Goal: Transaction & Acquisition: Purchase product/service

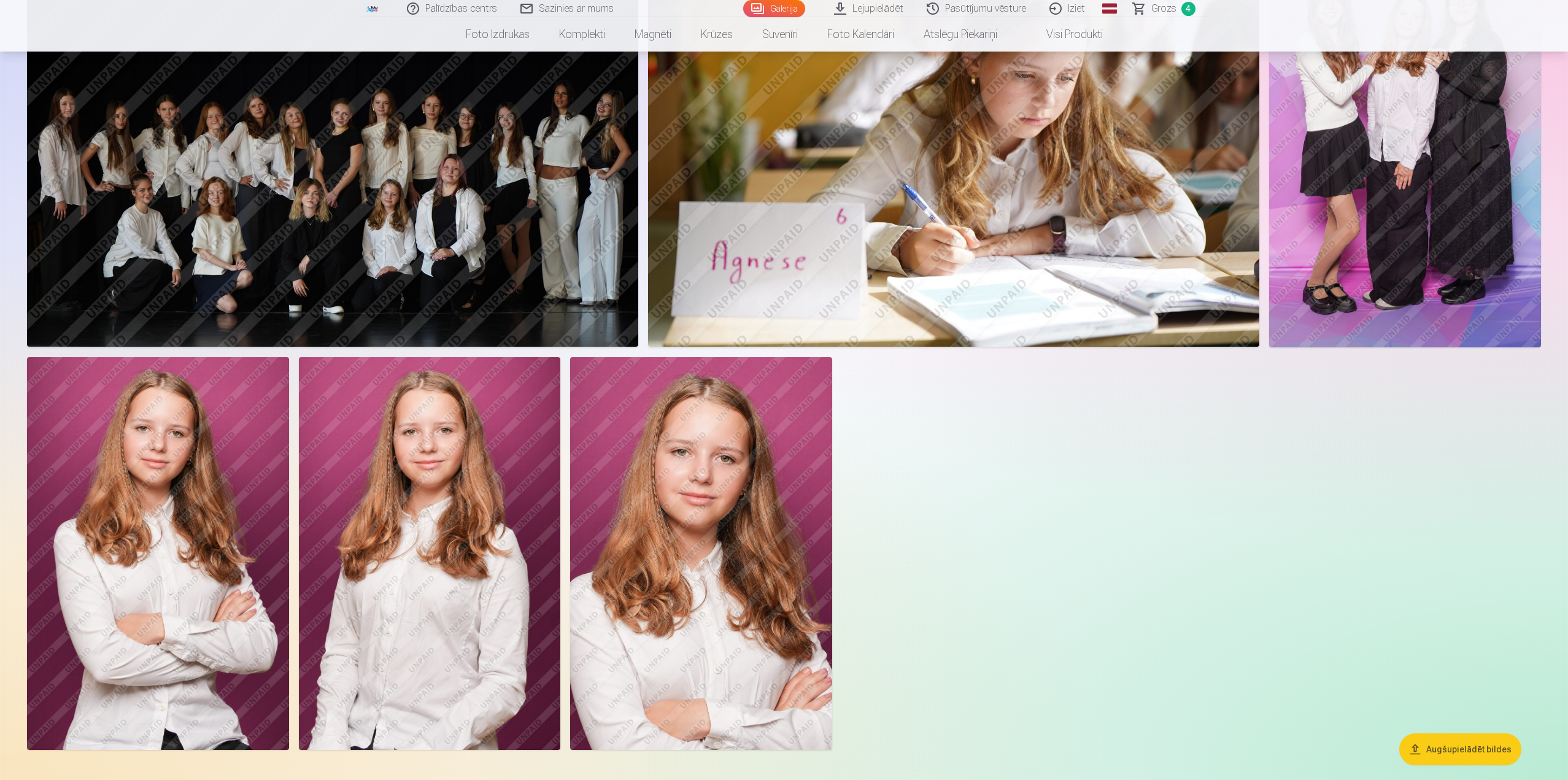
scroll to position [614, 0]
click at [174, 514] on img at bounding box center [158, 552] width 262 height 393
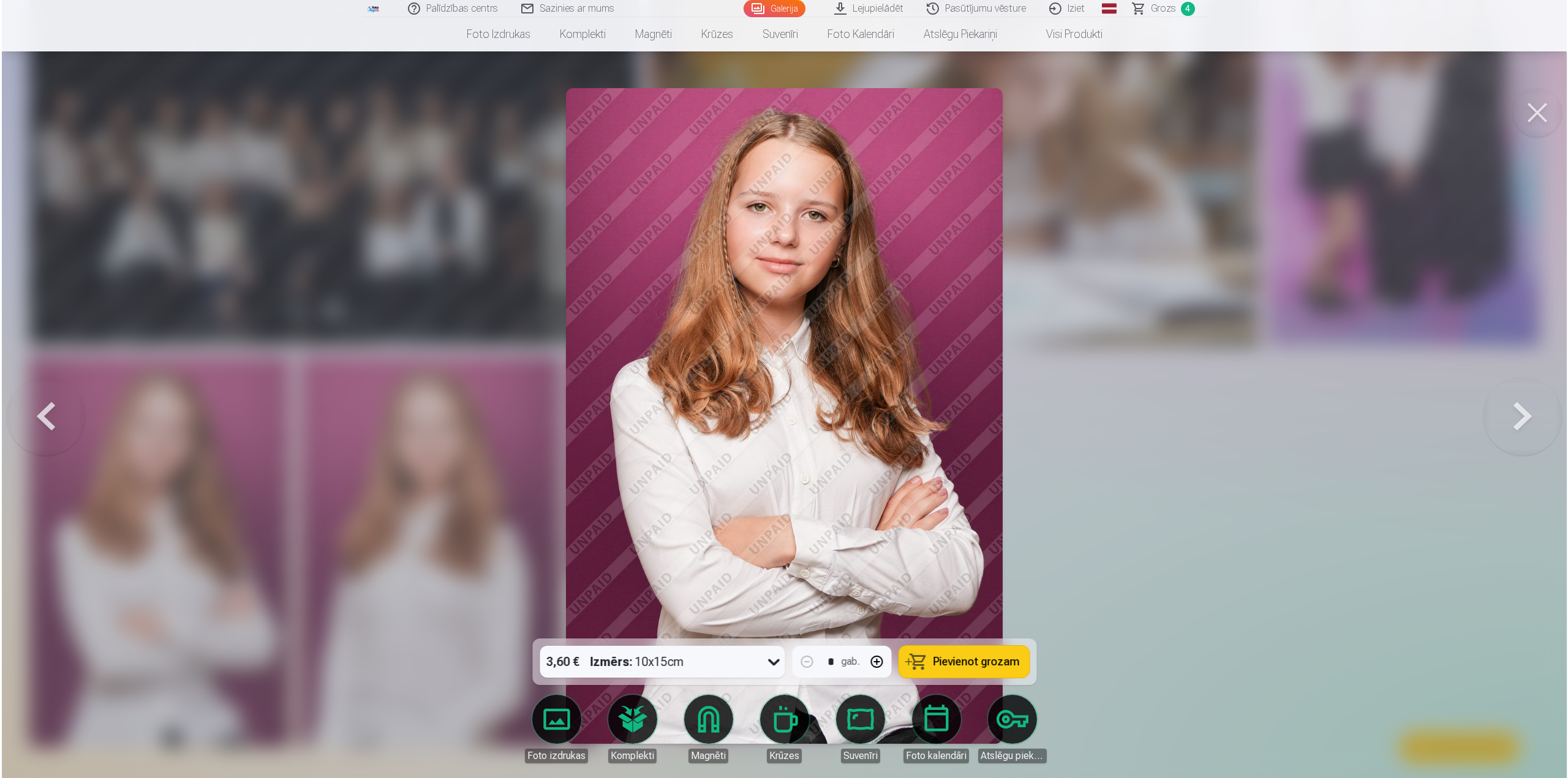
scroll to position [614, 0]
click at [971, 660] on span "Pievienot grozam" at bounding box center [977, 662] width 87 height 11
click at [1170, 14] on span "Grozs" at bounding box center [1163, 8] width 26 height 14
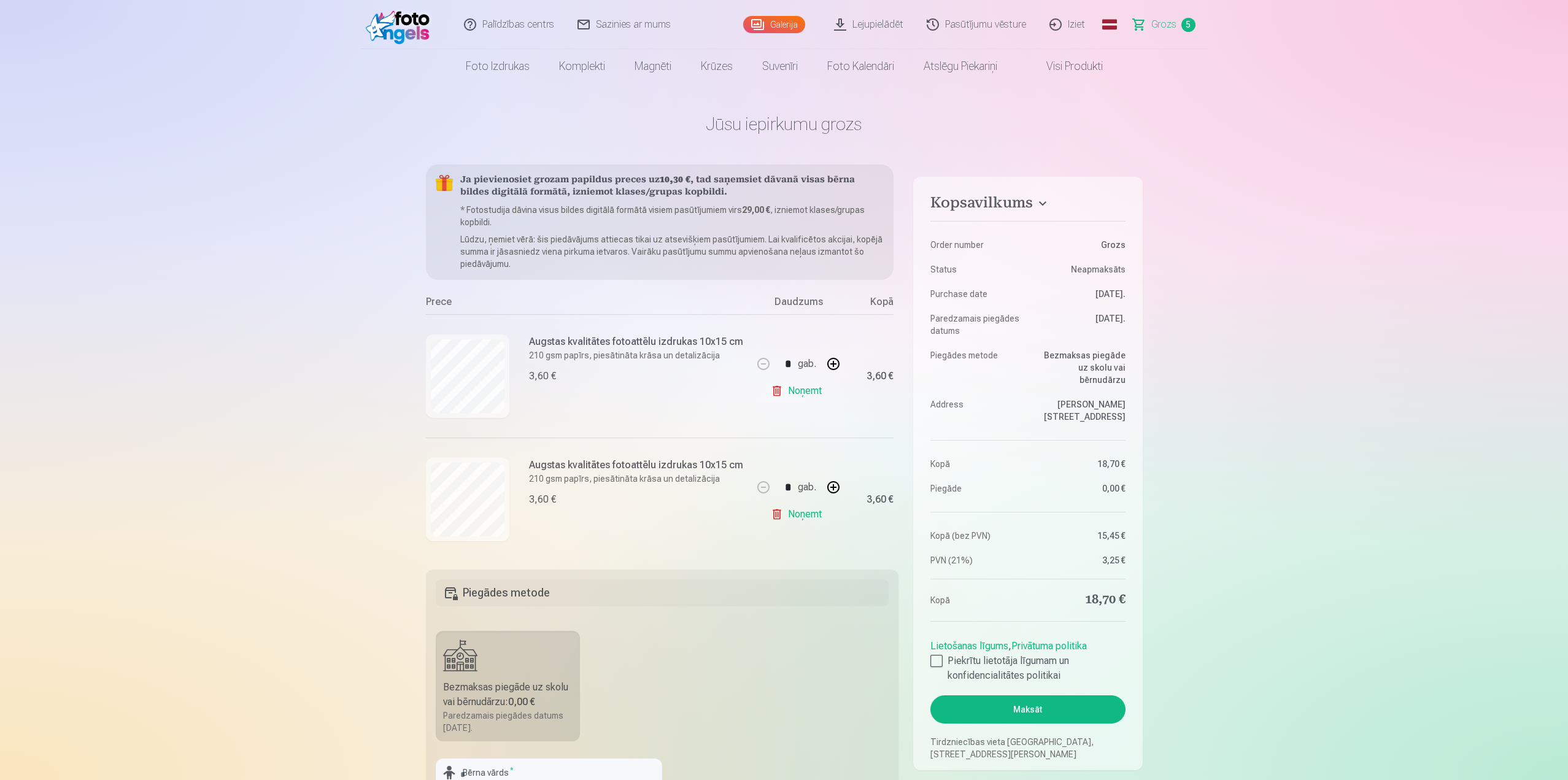
click at [813, 392] on link "Noņemt" at bounding box center [798, 390] width 56 height 25
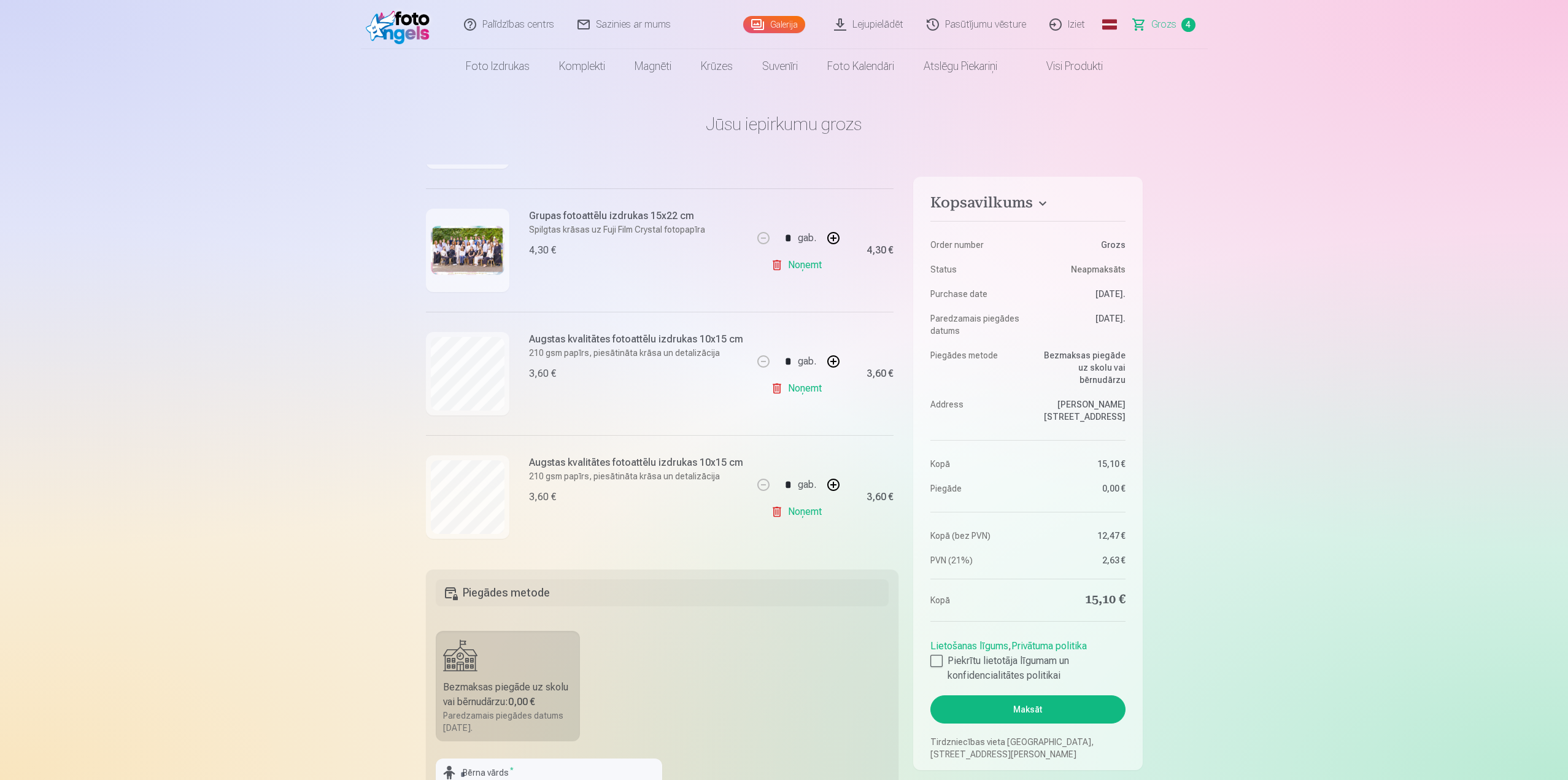
scroll to position [256, 0]
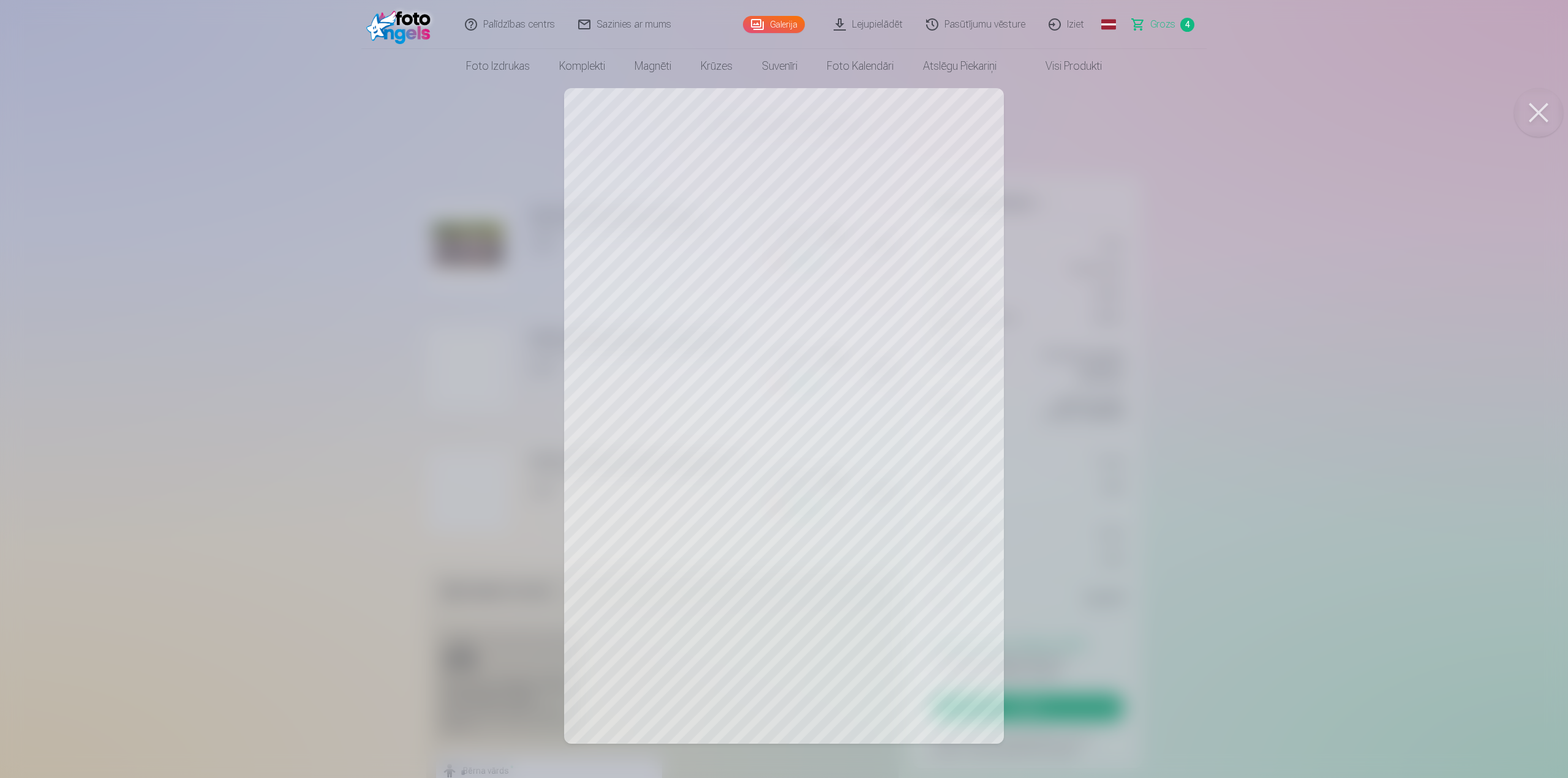
click at [1542, 106] on button at bounding box center [1539, 113] width 49 height 49
click at [1539, 111] on button at bounding box center [1539, 113] width 49 height 49
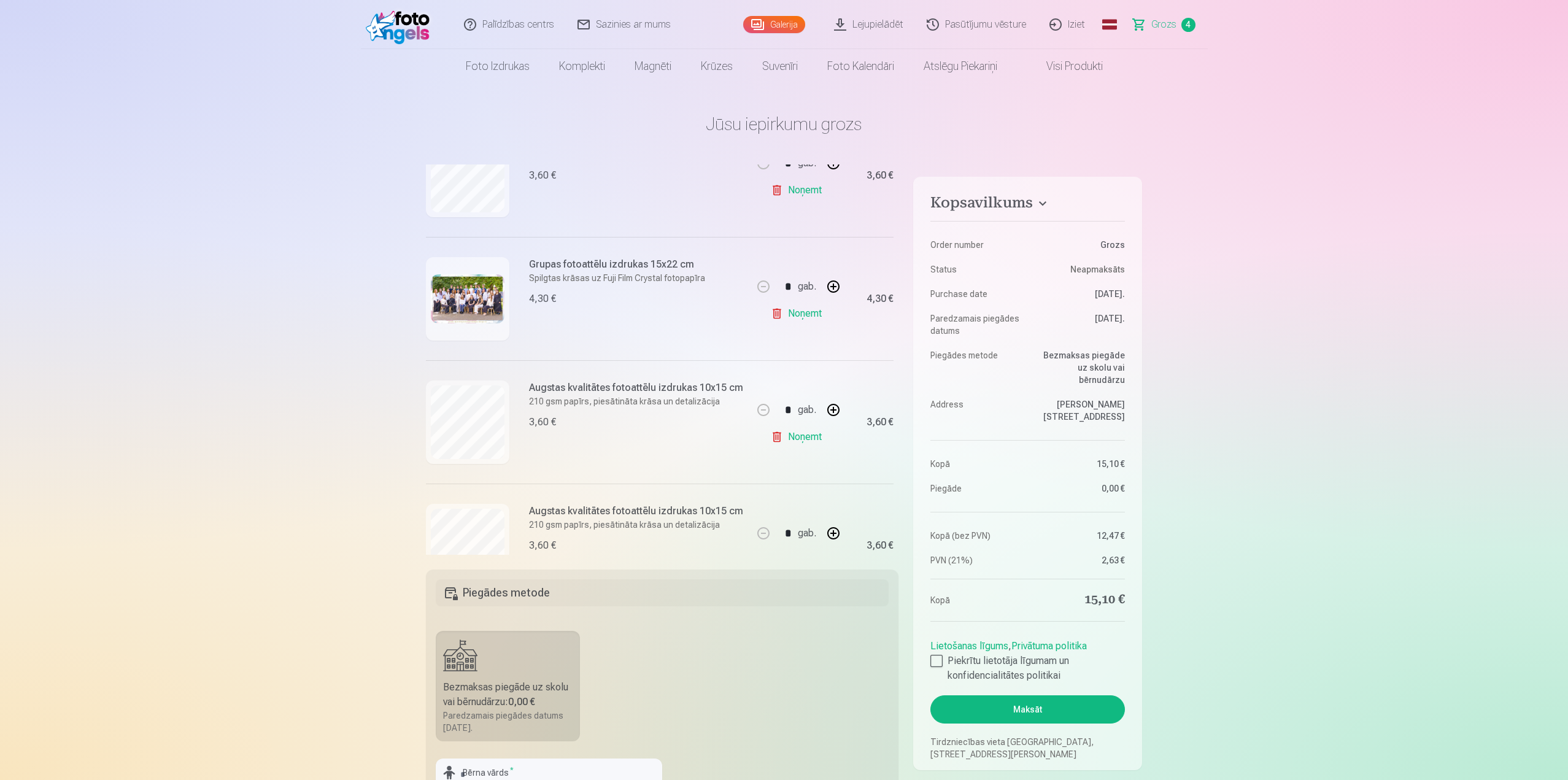
scroll to position [72, 0]
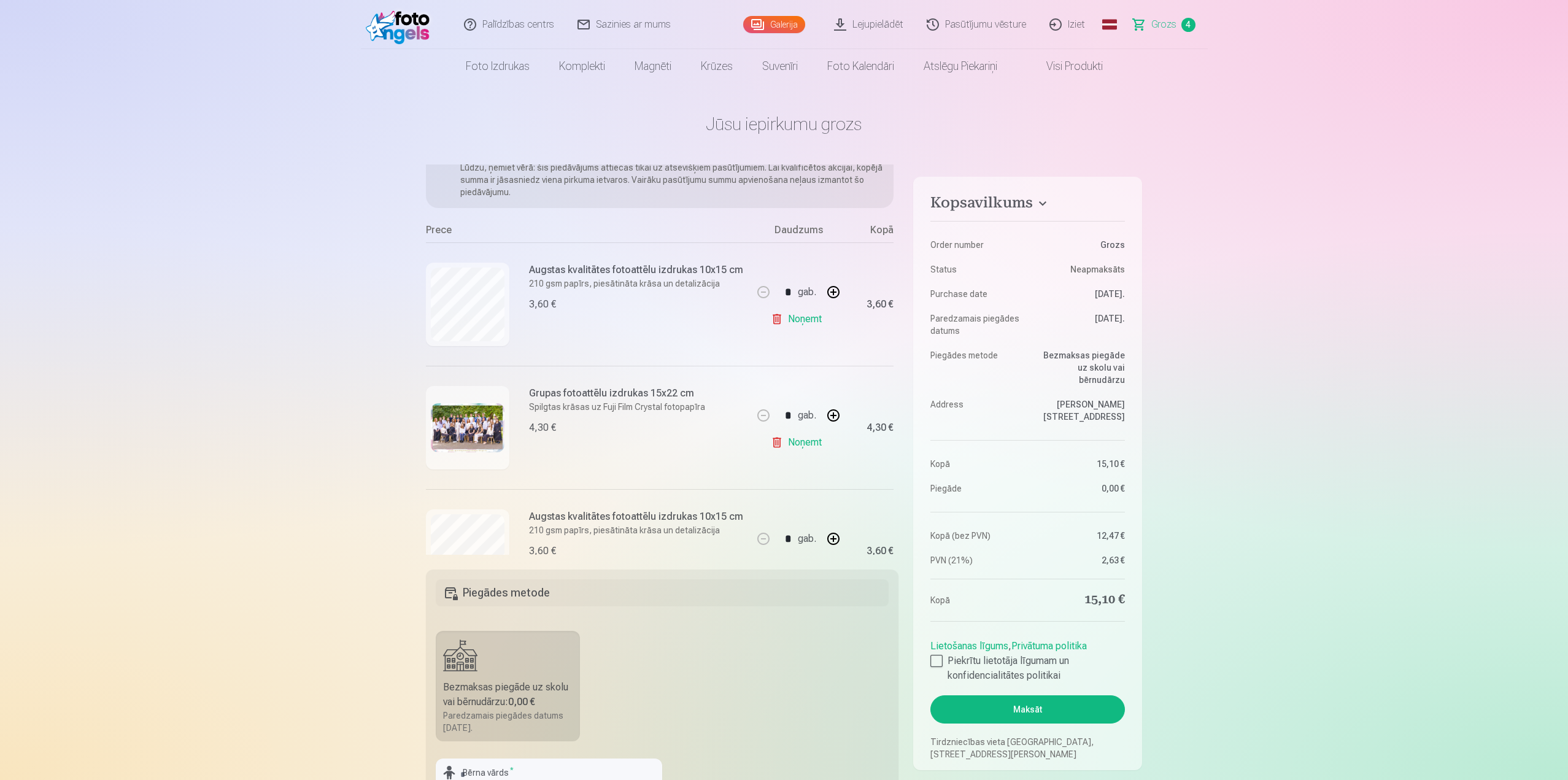
click at [450, 425] on img at bounding box center [467, 428] width 73 height 49
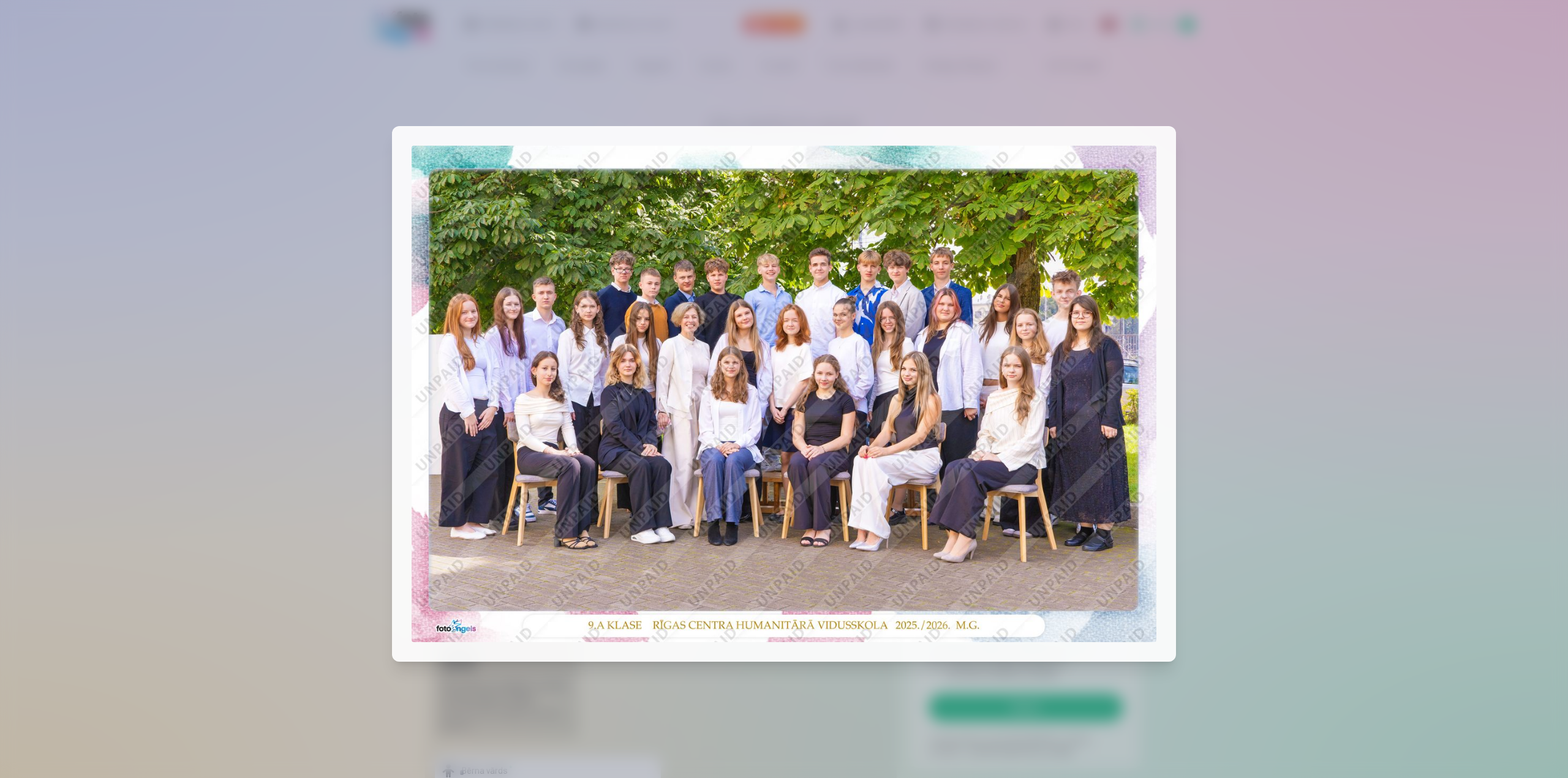
click at [1331, 122] on div at bounding box center [784, 389] width 1568 height 778
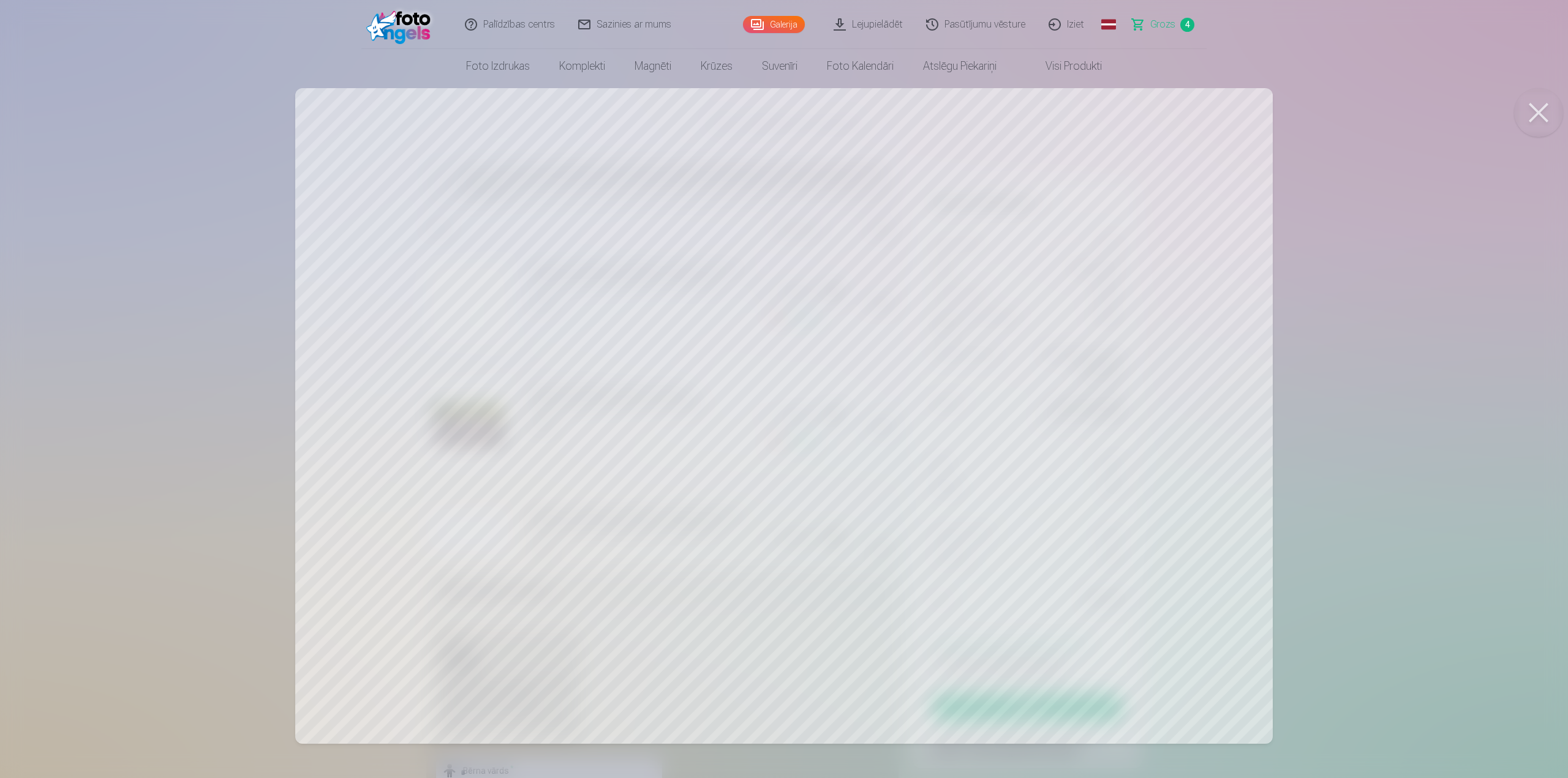
click at [1535, 118] on button at bounding box center [1539, 113] width 49 height 49
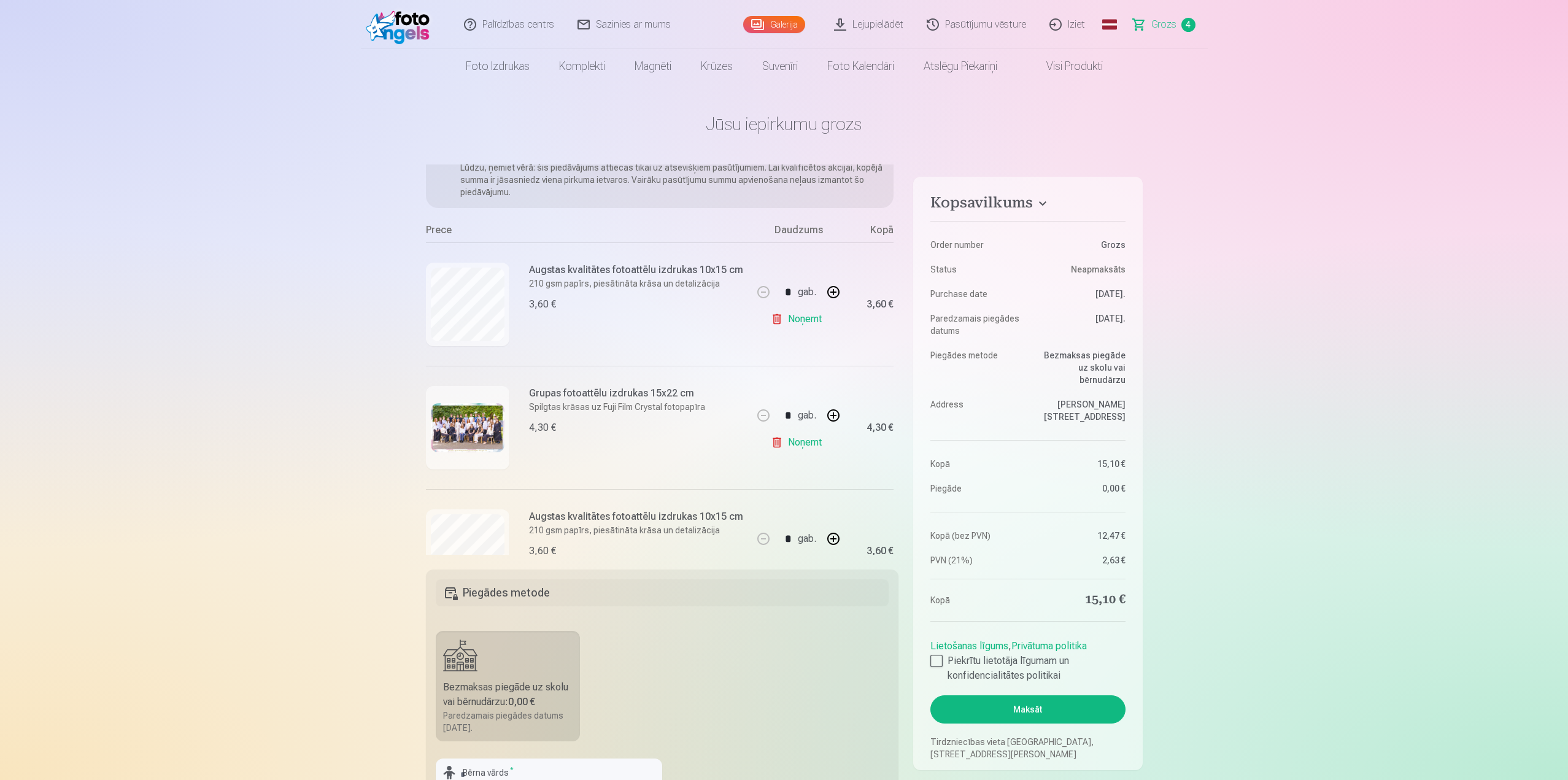
click at [470, 433] on img at bounding box center [467, 428] width 73 height 49
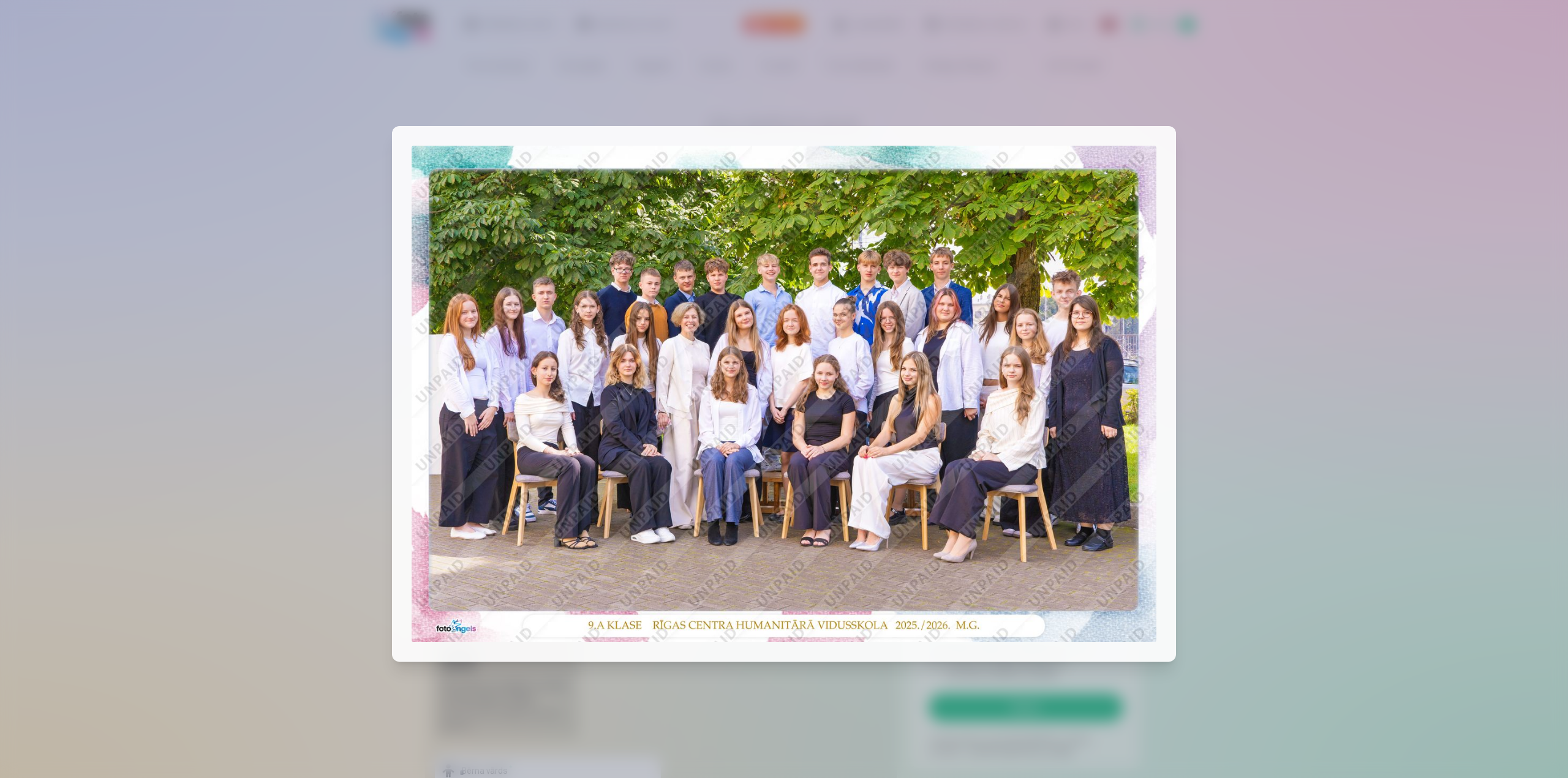
click at [1341, 432] on div at bounding box center [784, 389] width 1568 height 778
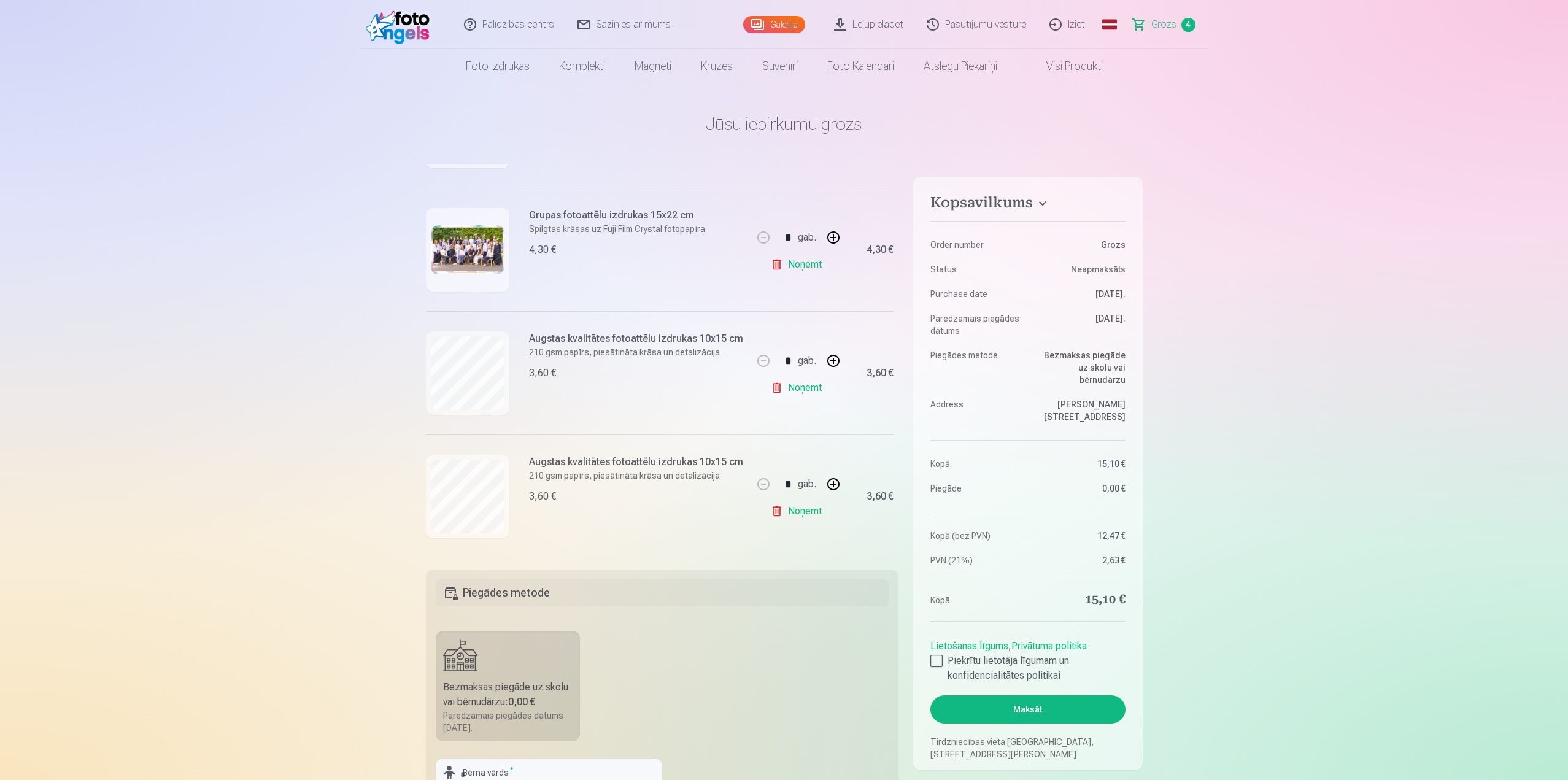
scroll to position [256, 0]
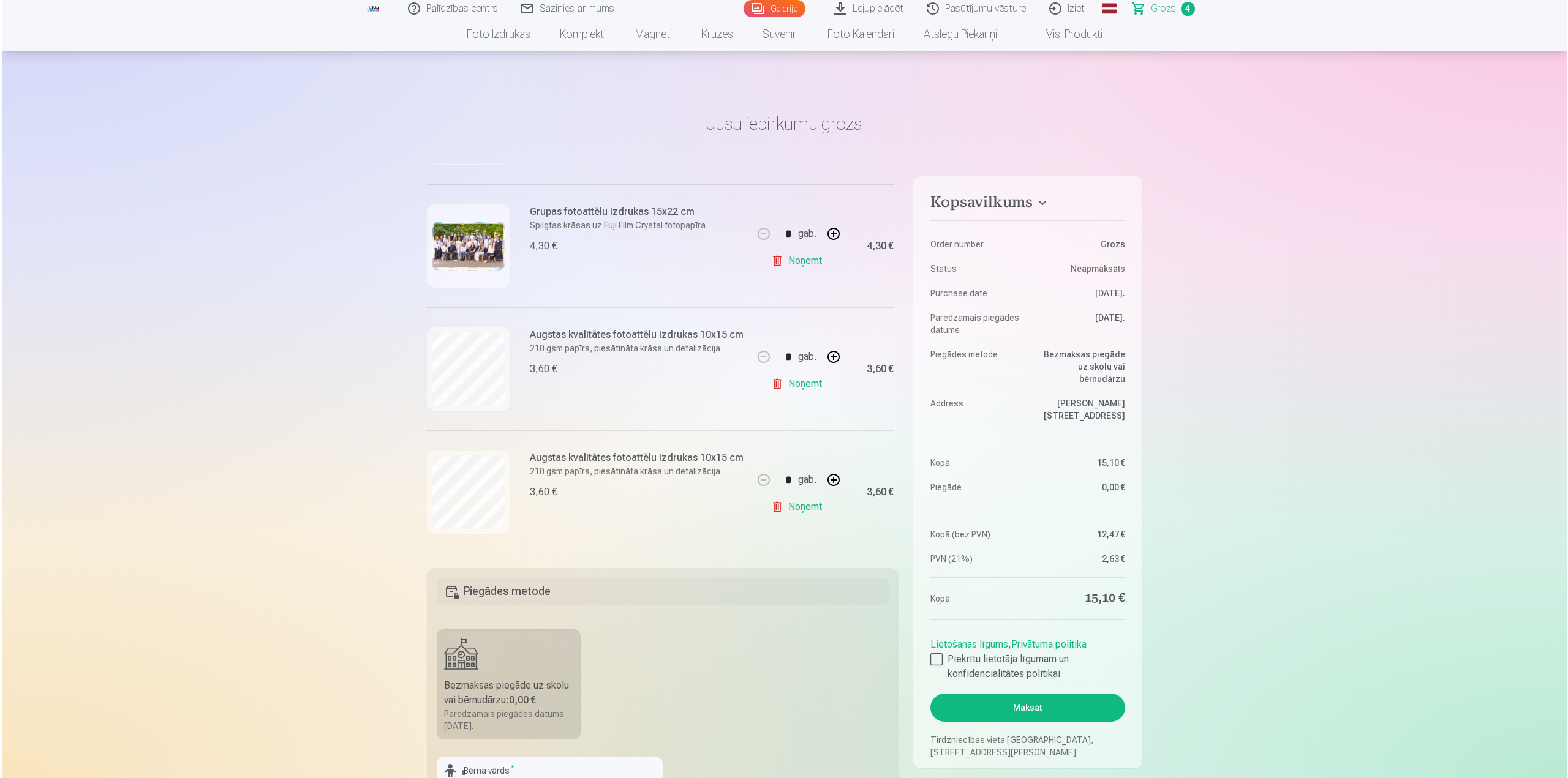
scroll to position [614, 0]
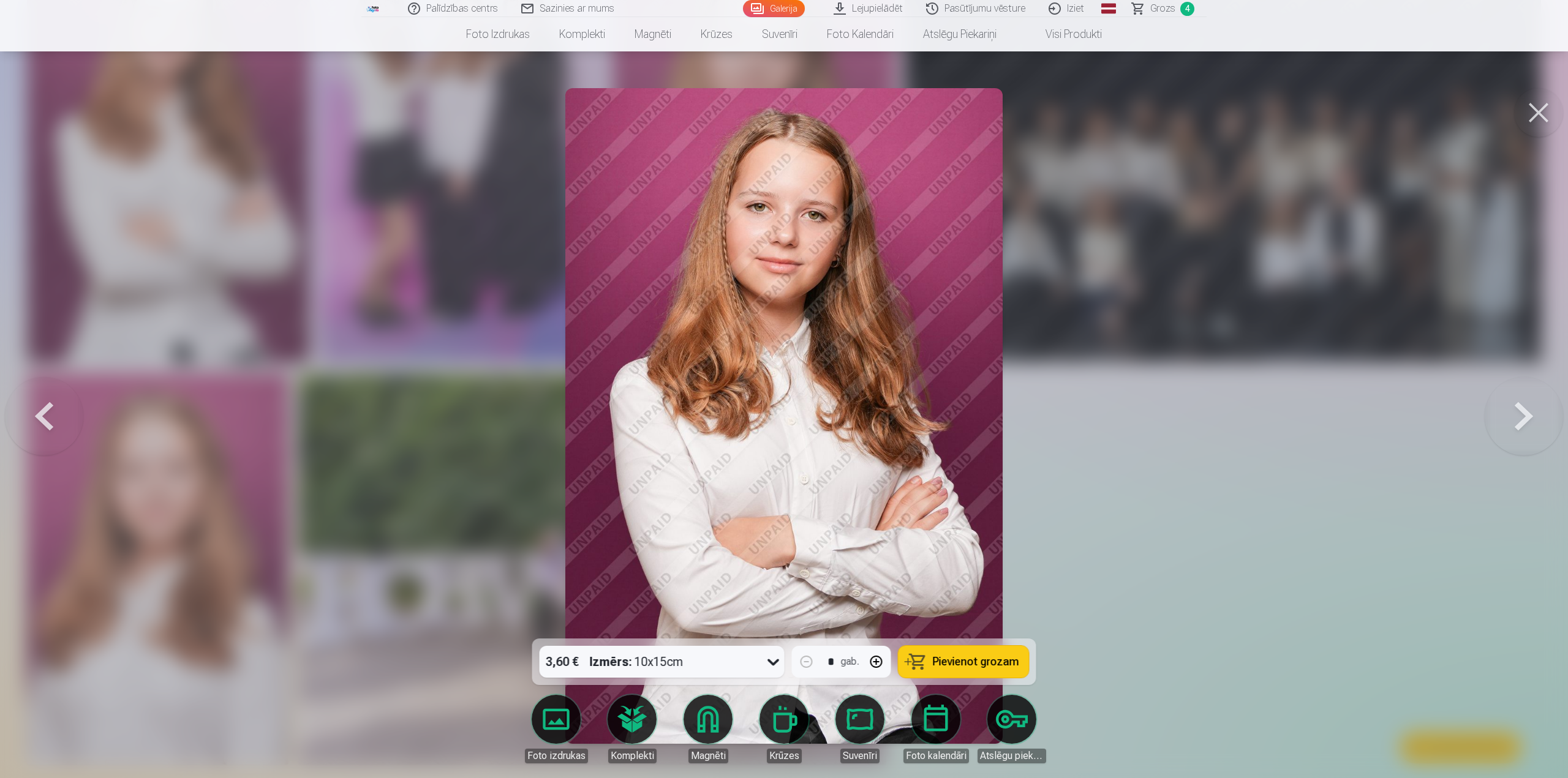
click at [1548, 113] on button at bounding box center [1539, 113] width 49 height 49
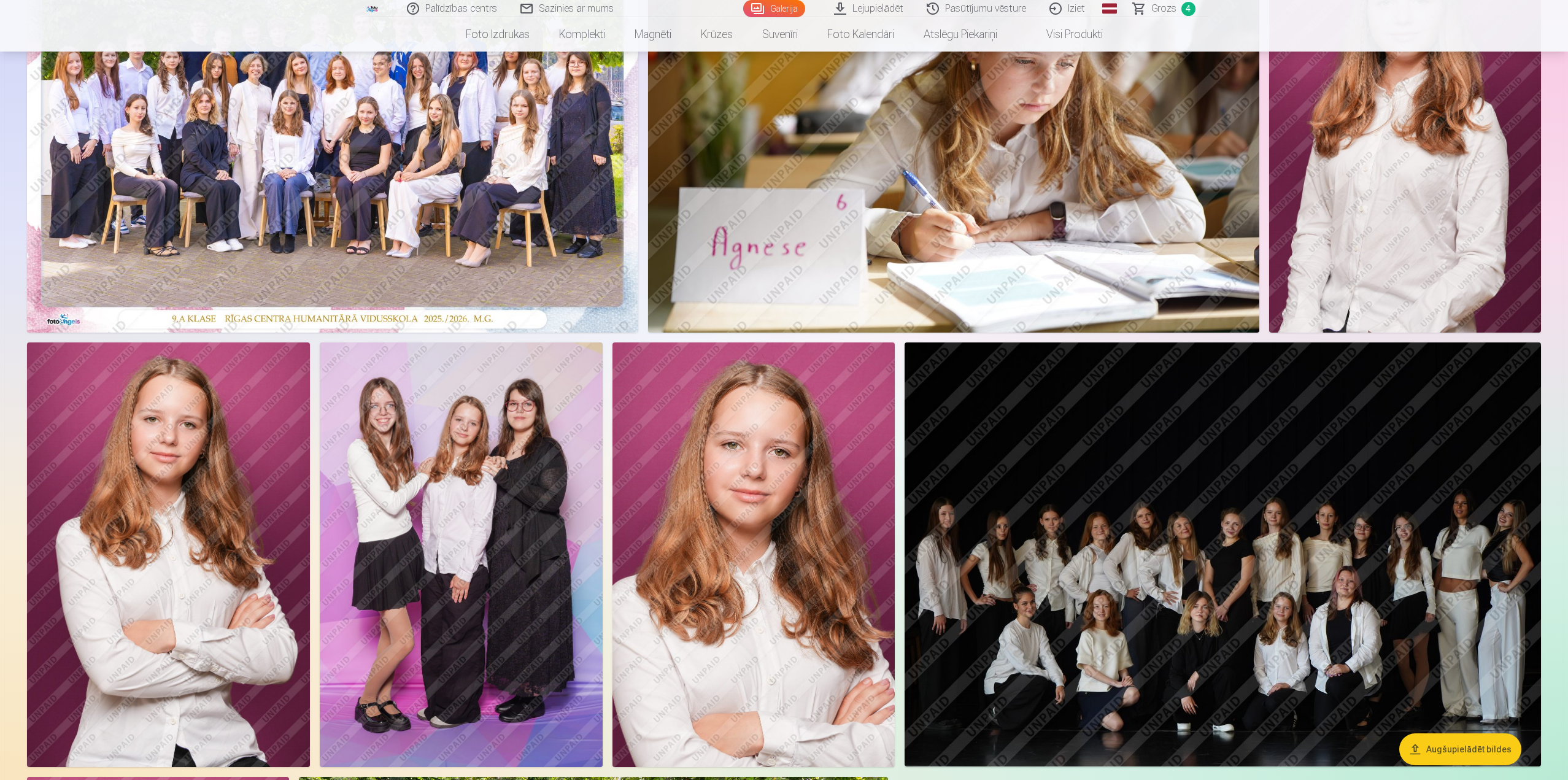
scroll to position [246, 0]
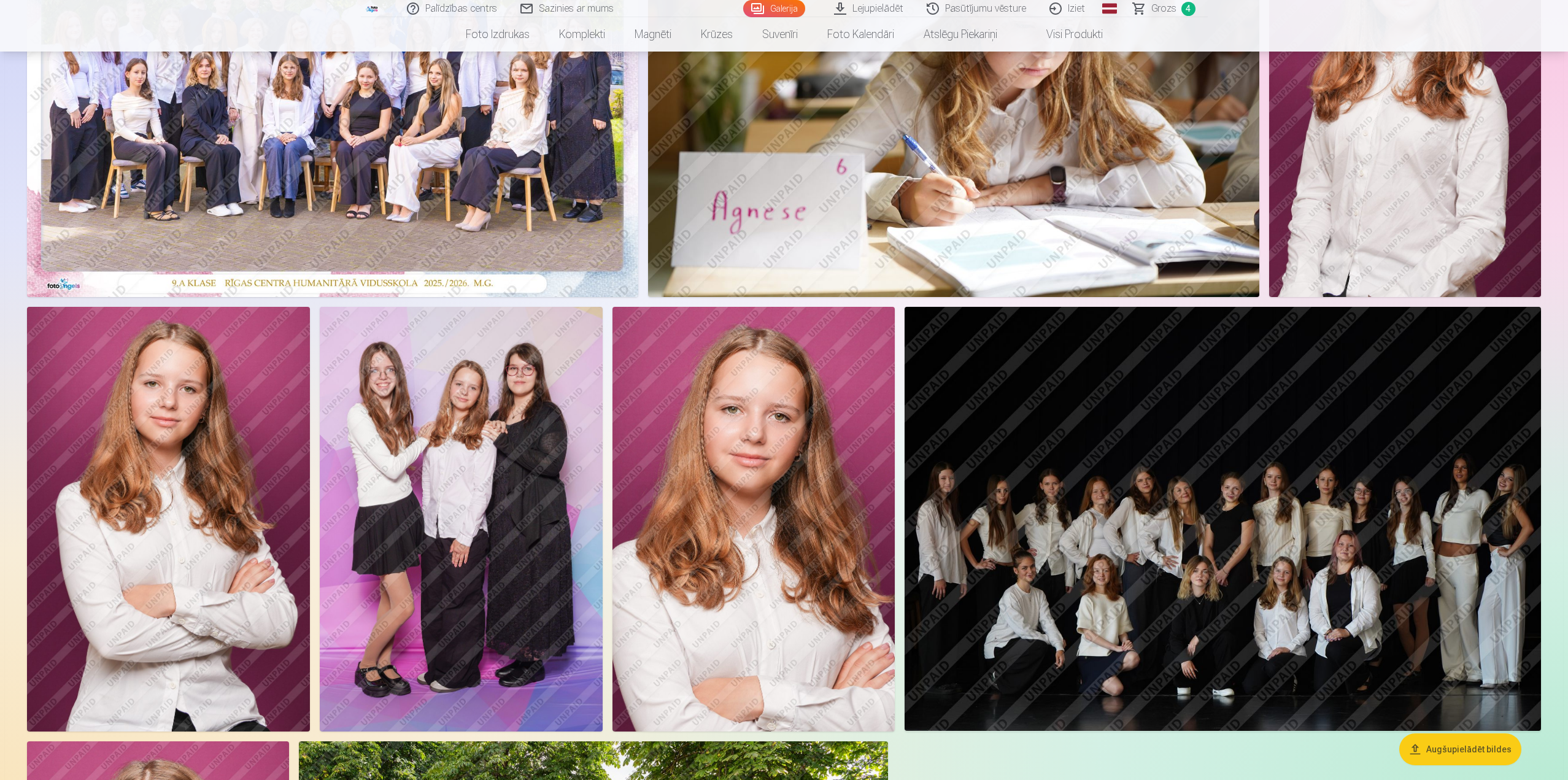
click at [499, 535] on img at bounding box center [461, 519] width 283 height 425
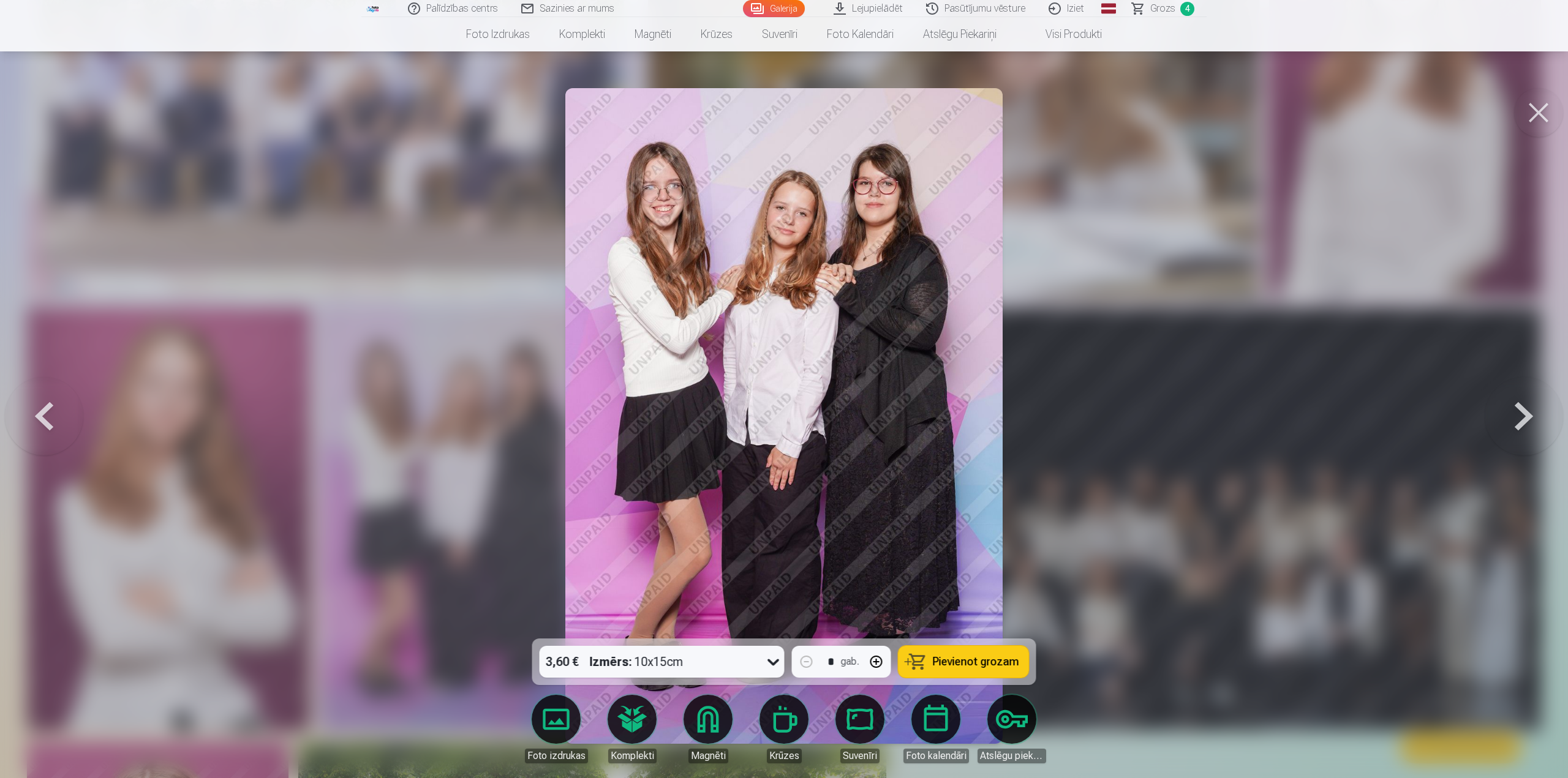
click at [1535, 111] on button at bounding box center [1539, 113] width 49 height 49
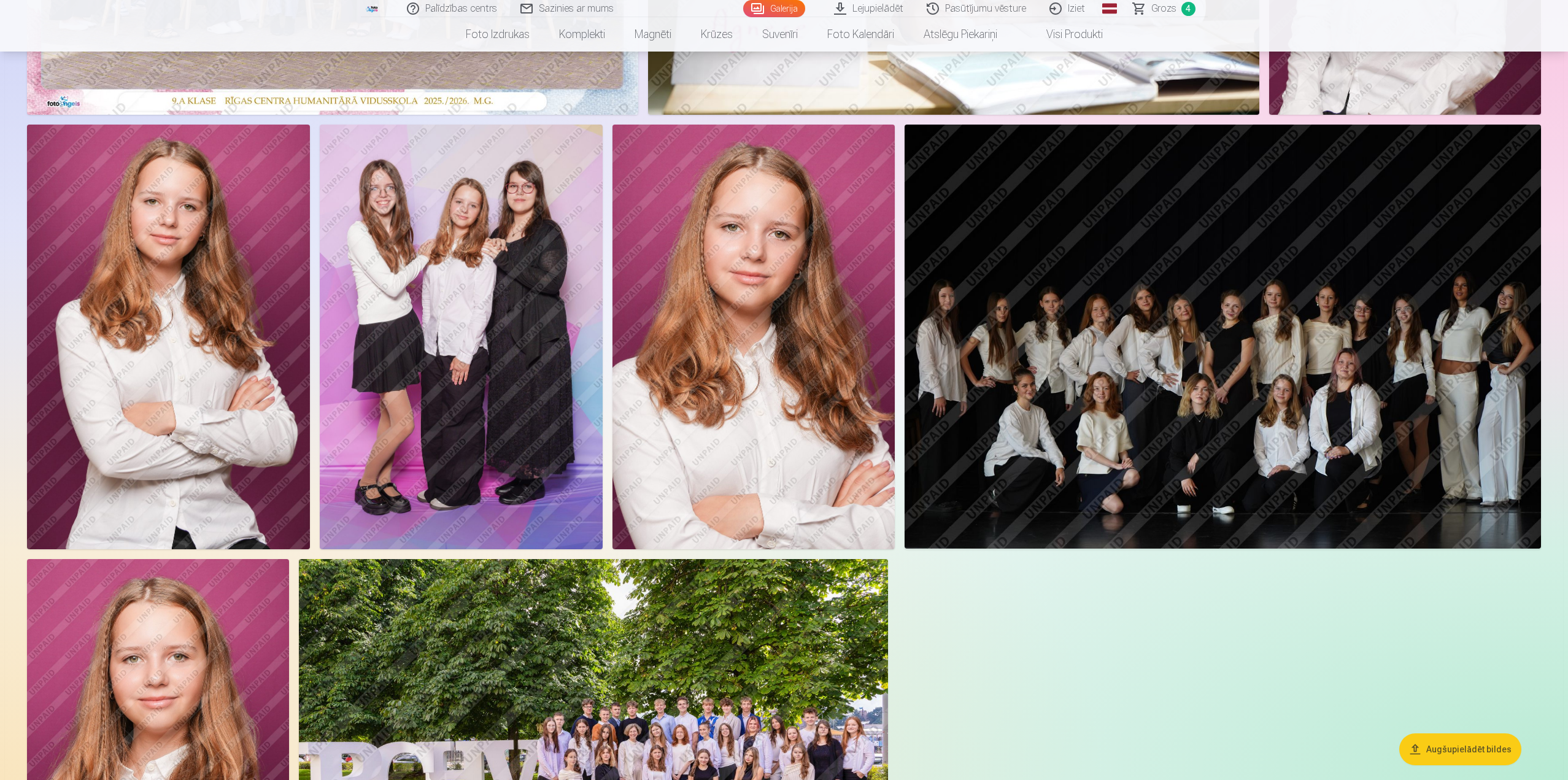
scroll to position [430, 0]
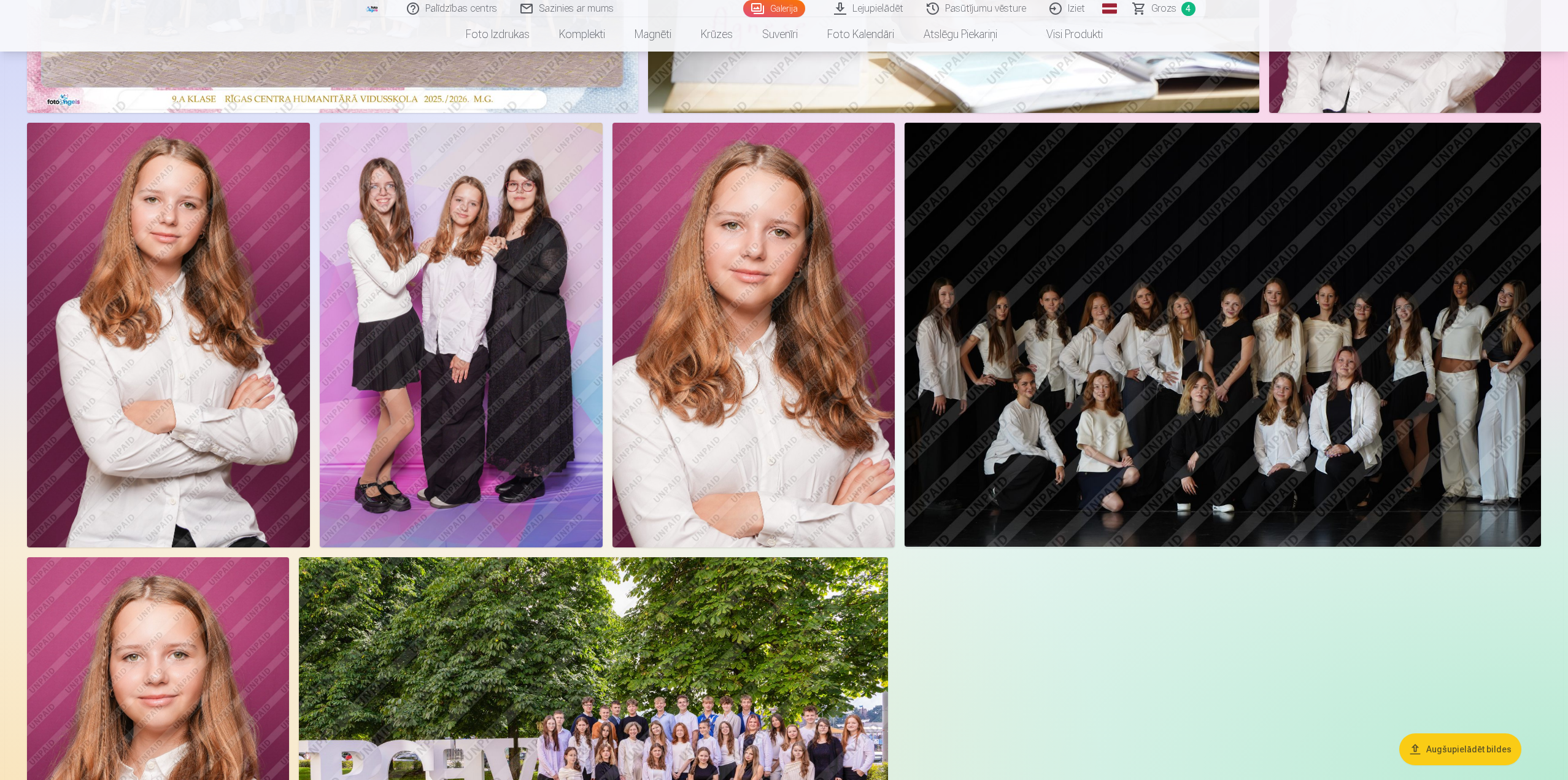
click at [1261, 380] on img at bounding box center [1222, 335] width 637 height 425
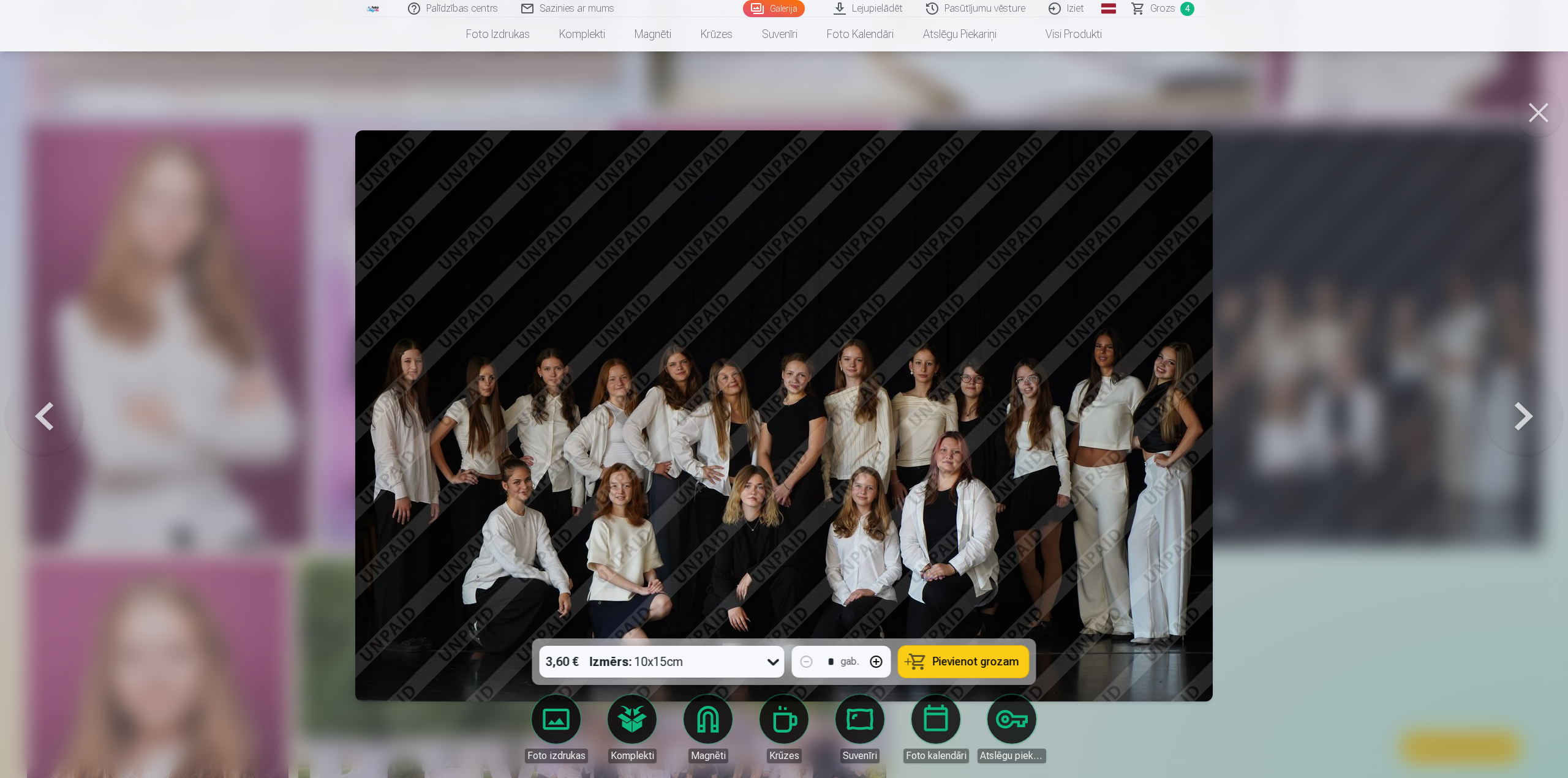
click at [988, 671] on button "Pievienot grozam" at bounding box center [963, 662] width 130 height 31
drag, startPoint x: 1541, startPoint y: 119, endPoint x: 1510, endPoint y: 142, distance: 38.6
click at [1541, 118] on button at bounding box center [1539, 113] width 49 height 49
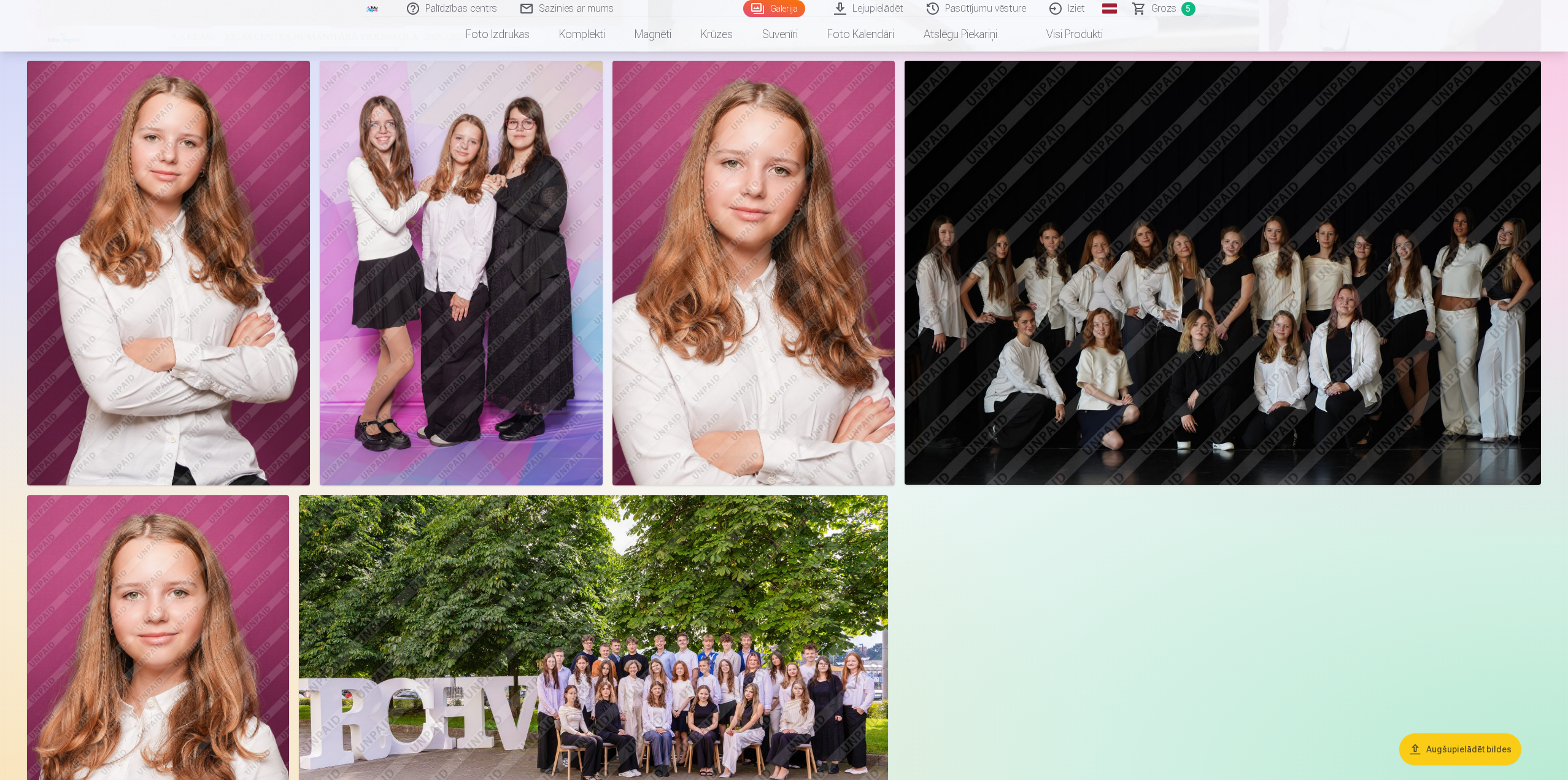
scroll to position [491, 0]
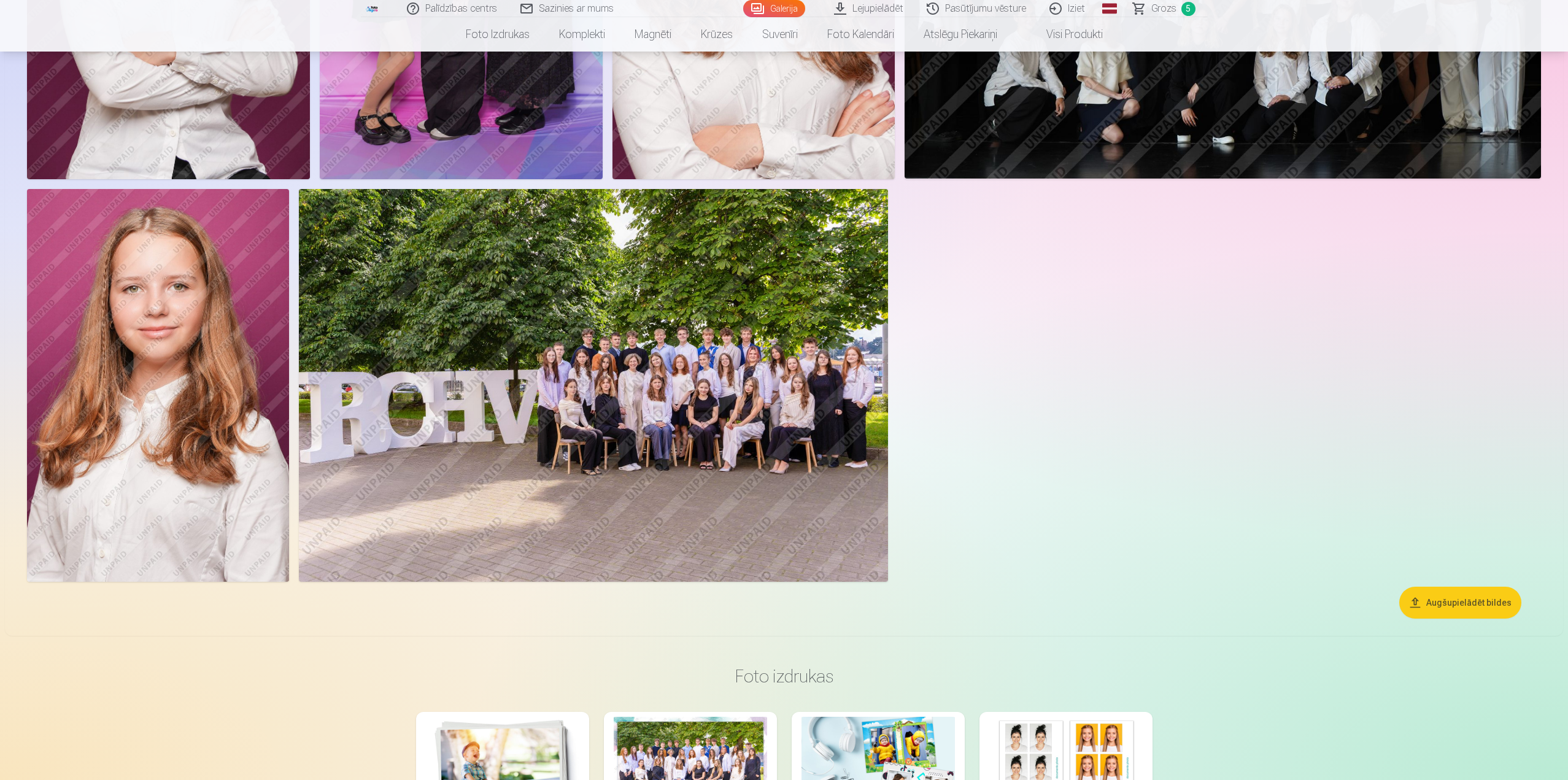
click at [156, 461] on img at bounding box center [158, 385] width 262 height 393
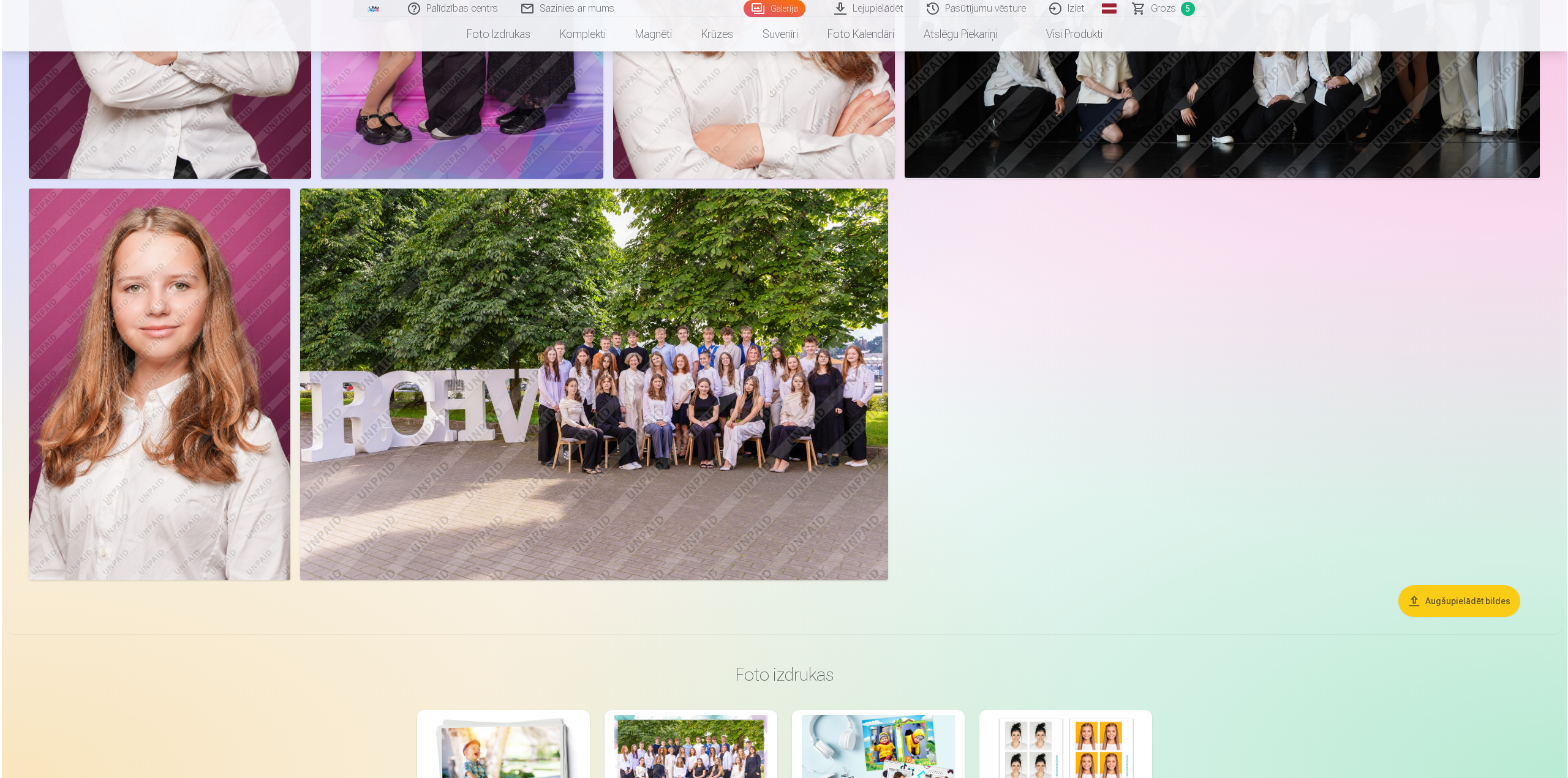
scroll to position [798, 0]
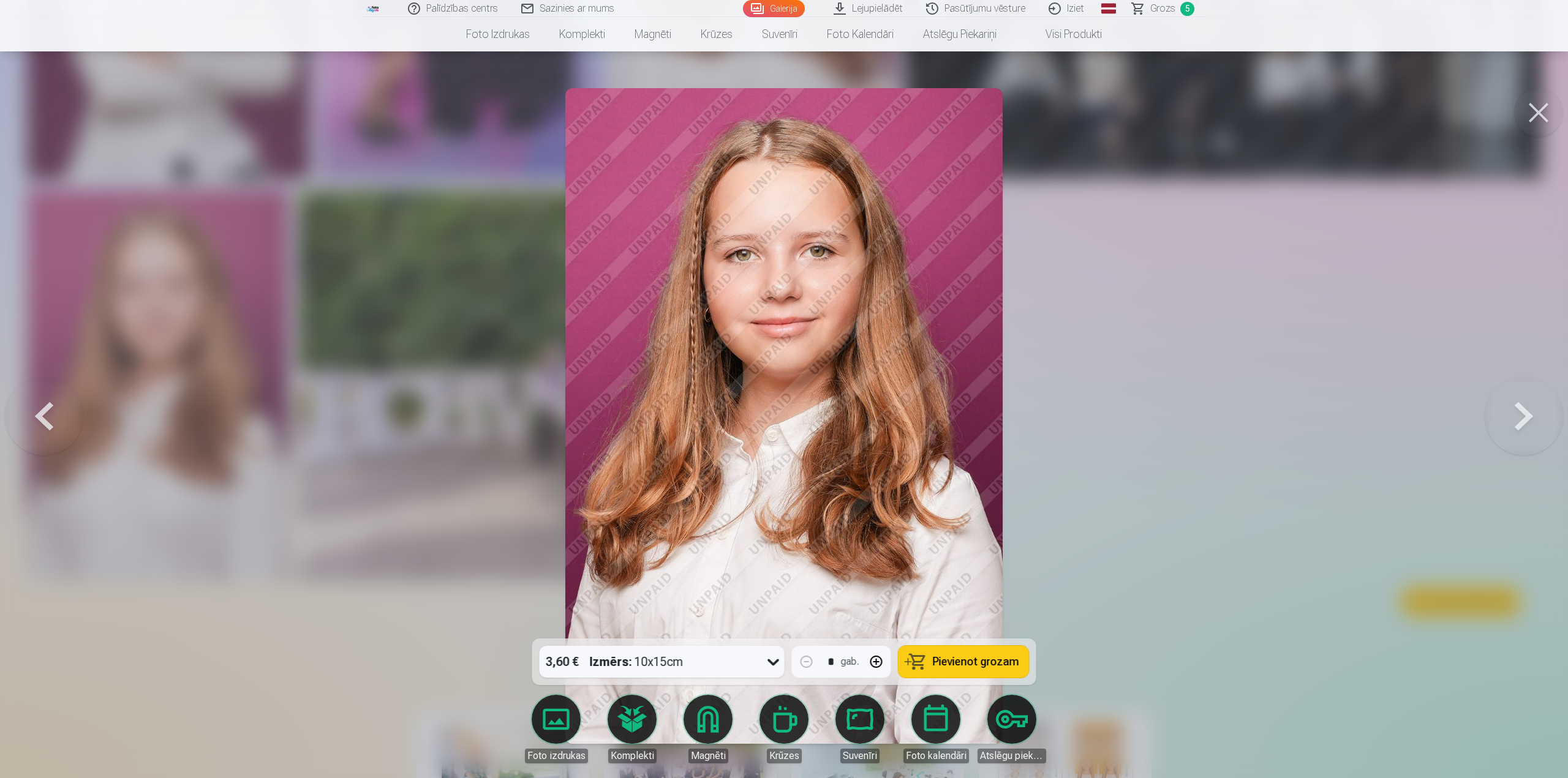
click at [1531, 115] on button at bounding box center [1539, 113] width 49 height 49
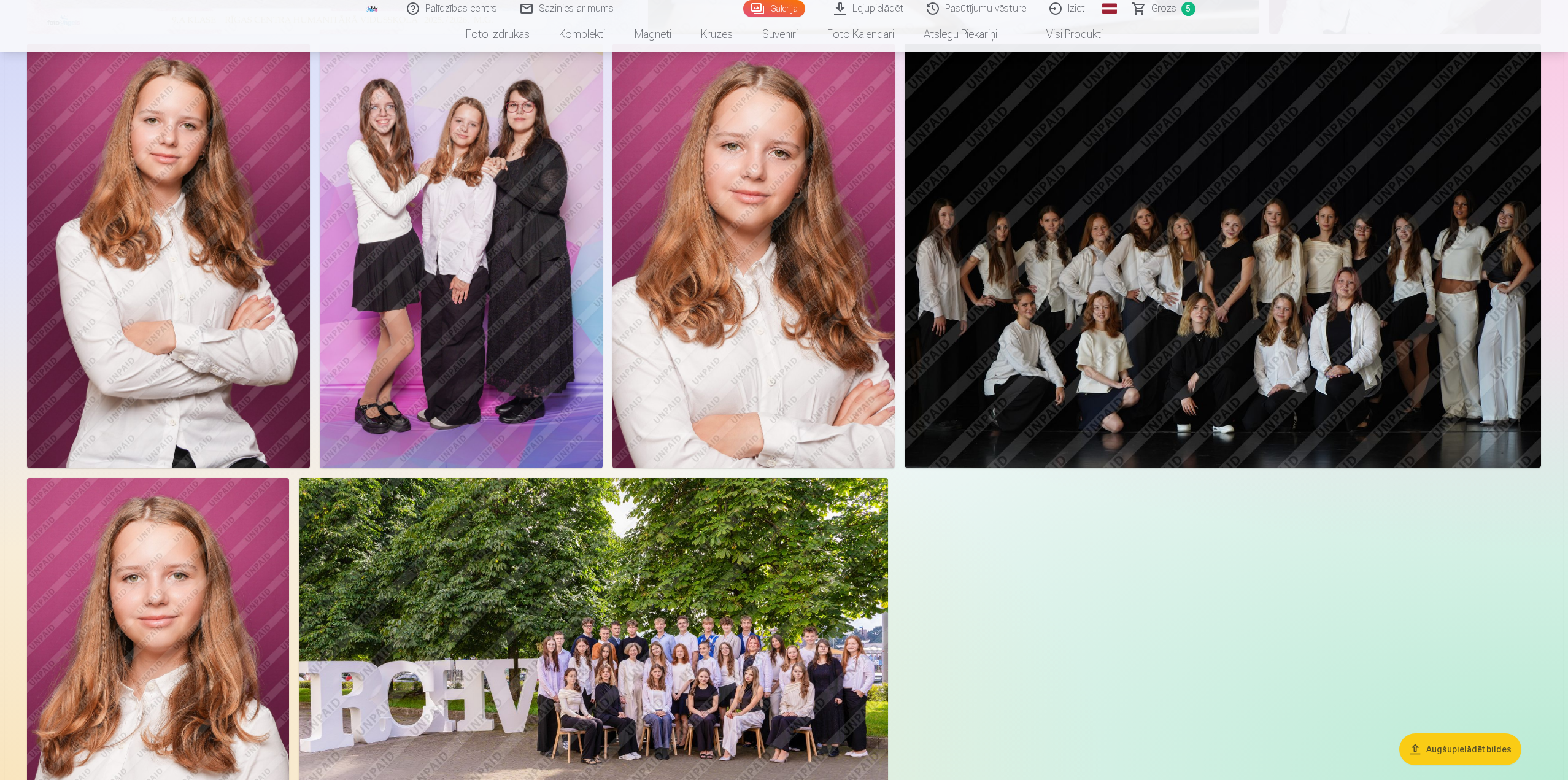
scroll to position [491, 0]
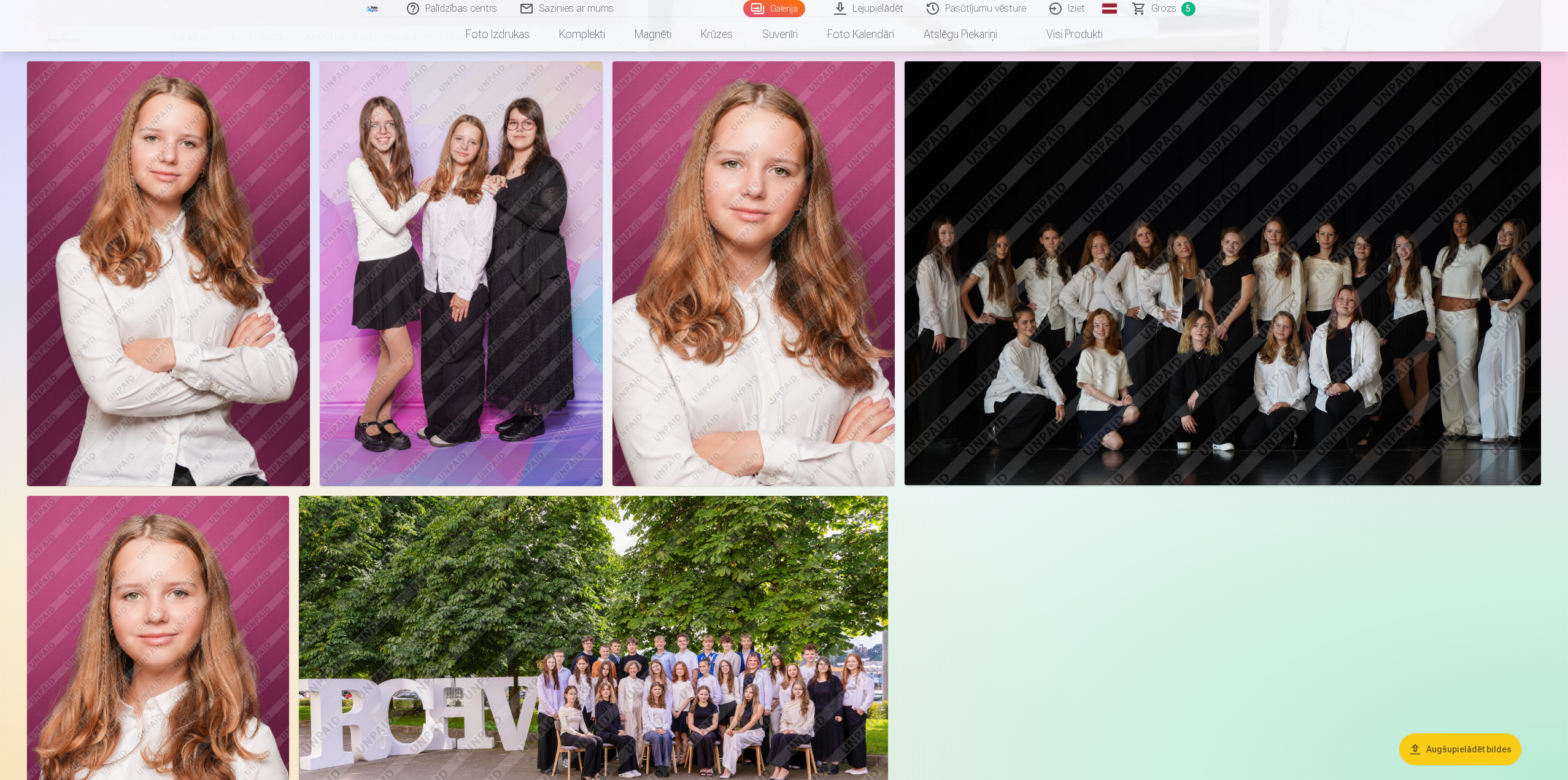
click at [805, 275] on img at bounding box center [754, 274] width 283 height 425
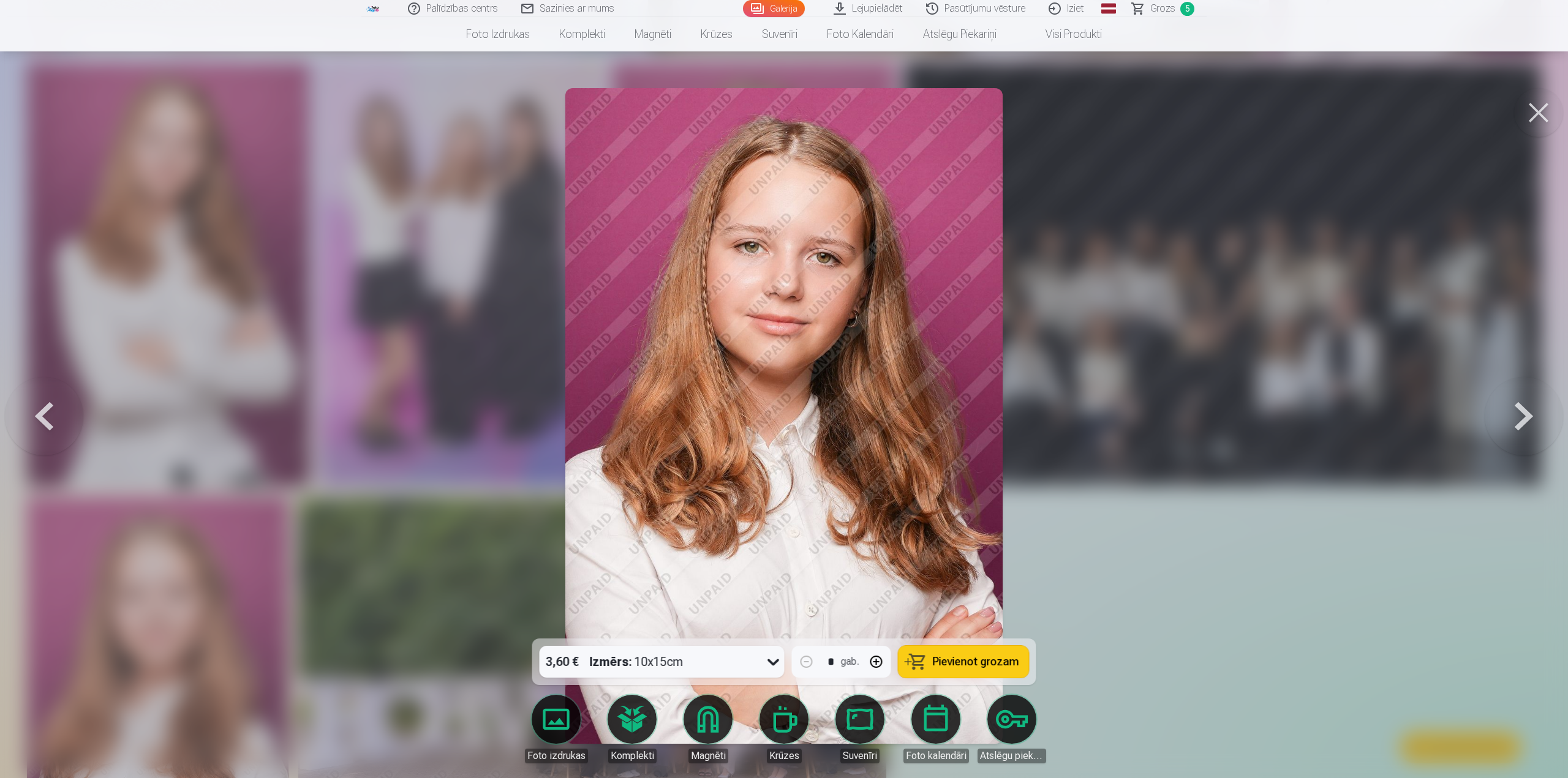
click at [1542, 111] on button at bounding box center [1539, 113] width 49 height 49
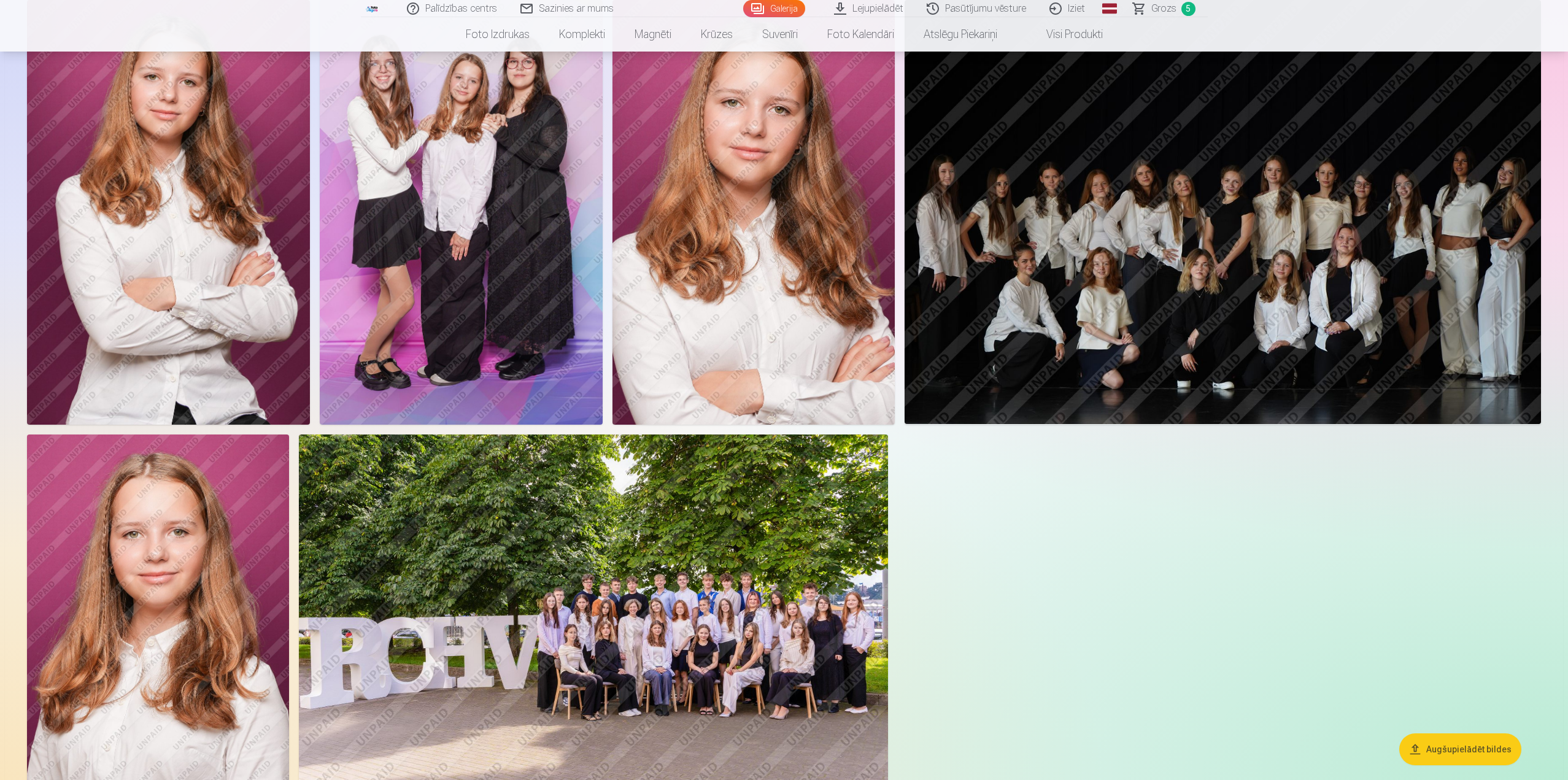
click at [784, 203] on img at bounding box center [754, 212] width 283 height 425
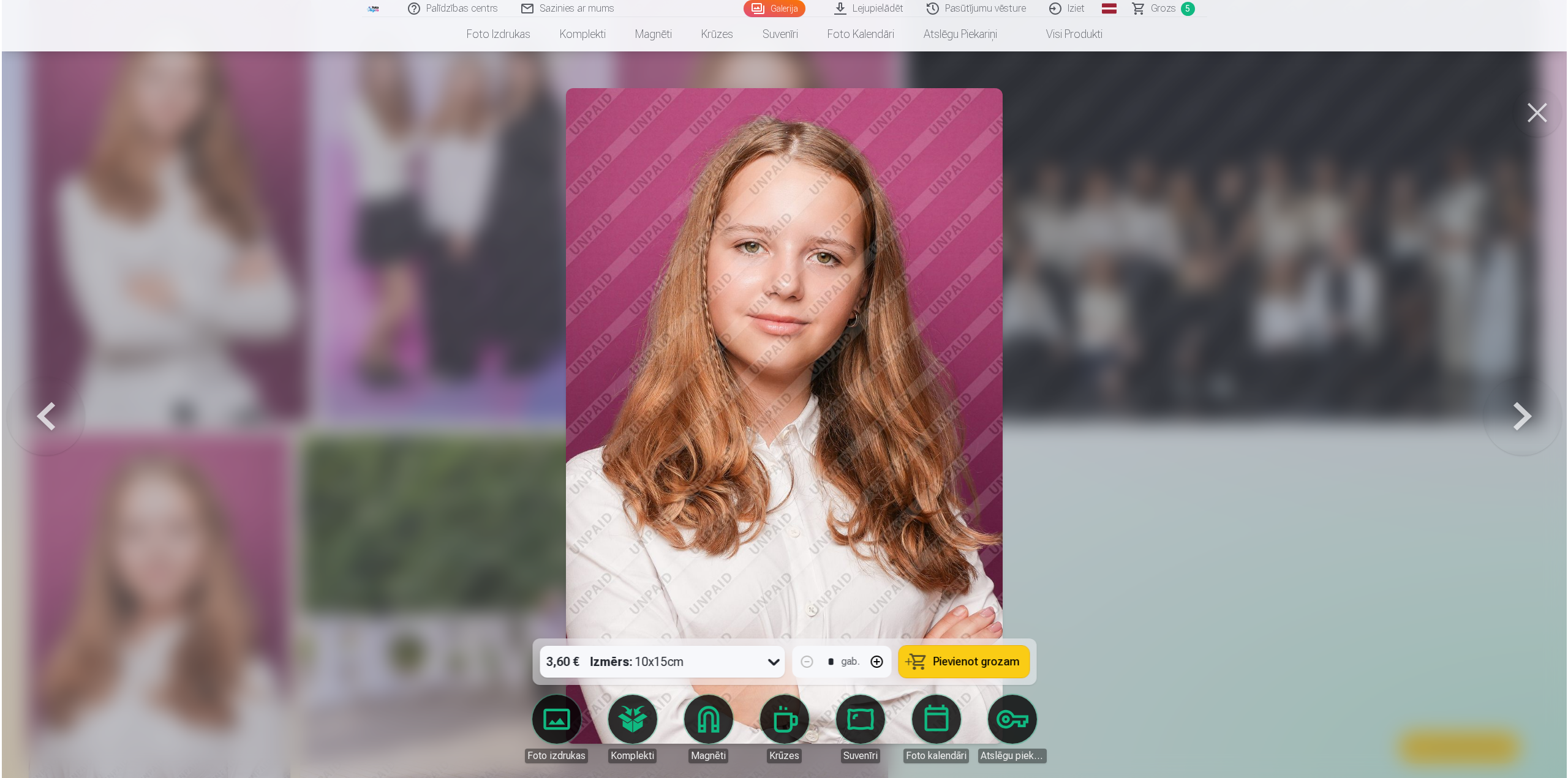
scroll to position [553, 0]
click at [876, 662] on button "button" at bounding box center [876, 662] width 30 height 30
click at [935, 656] on span "Pievienot grozam" at bounding box center [977, 662] width 87 height 11
type input "*"
drag, startPoint x: 1172, startPoint y: 8, endPoint x: 1164, endPoint y: 14, distance: 10.0
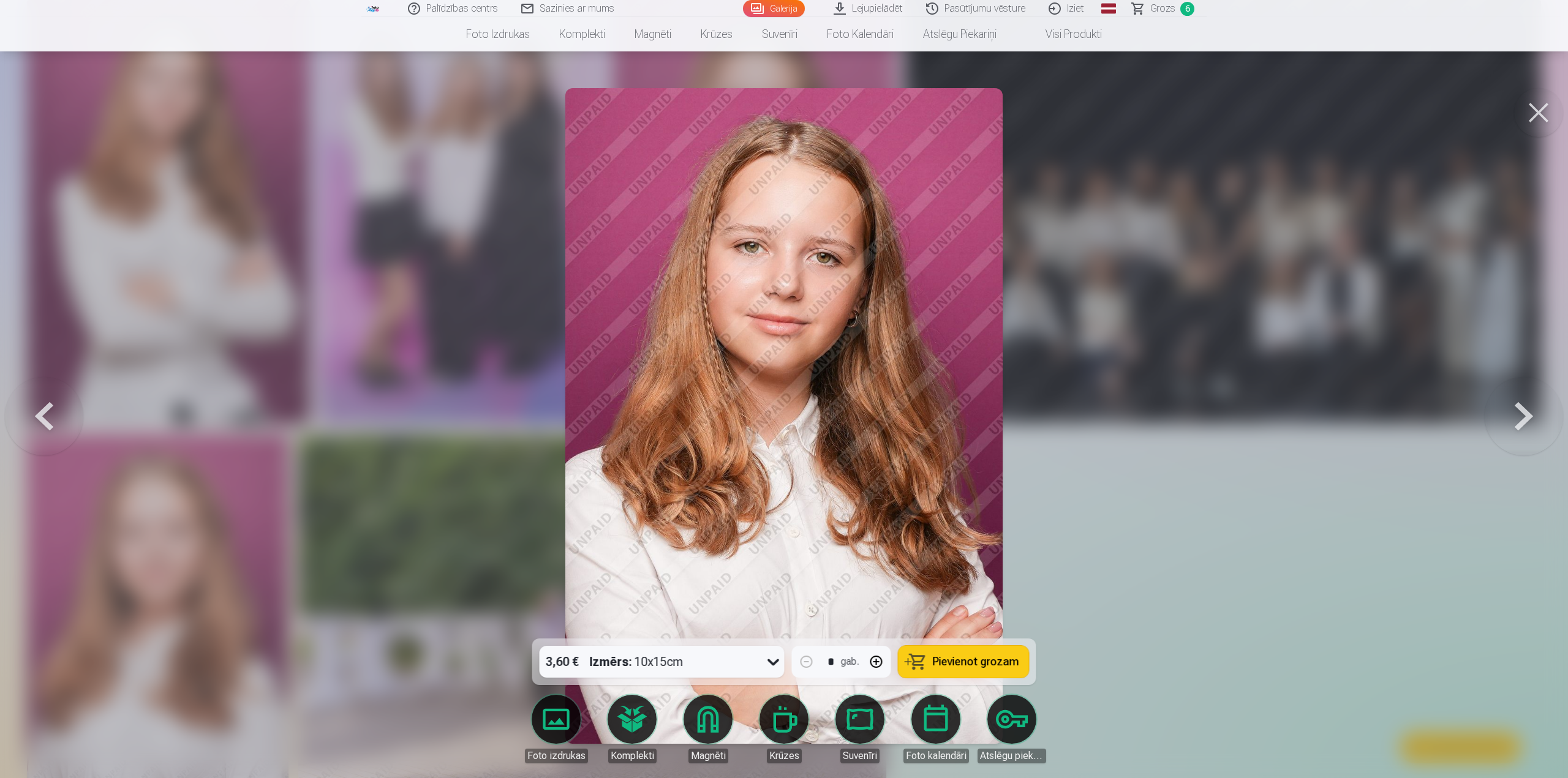
click at [1172, 8] on span "Grozs" at bounding box center [1163, 8] width 26 height 14
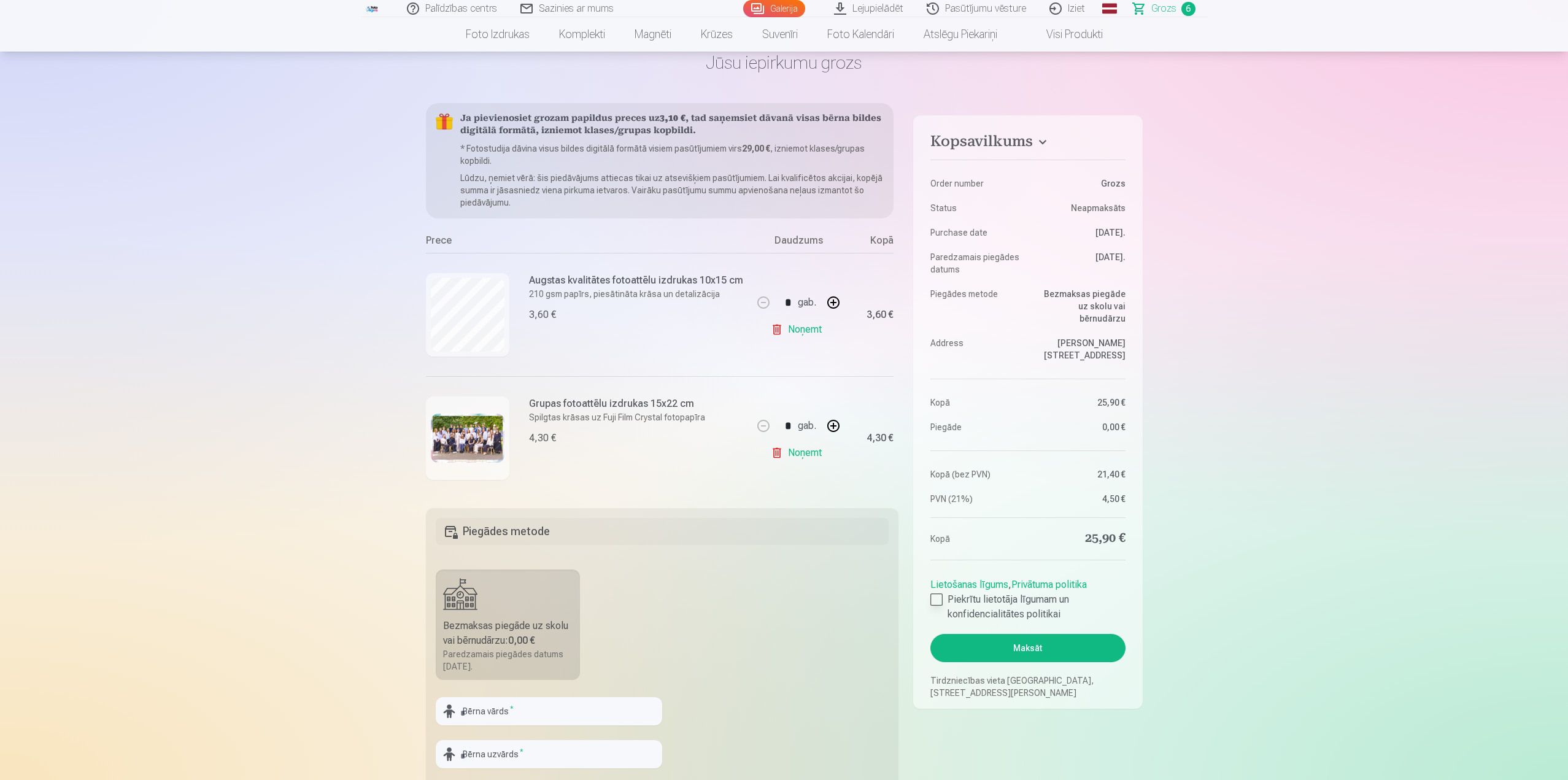
click at [944, 592] on label "Piekrītu lietotāja līgumam un konfidencialitātes politikai" at bounding box center [1028, 607] width 194 height 30
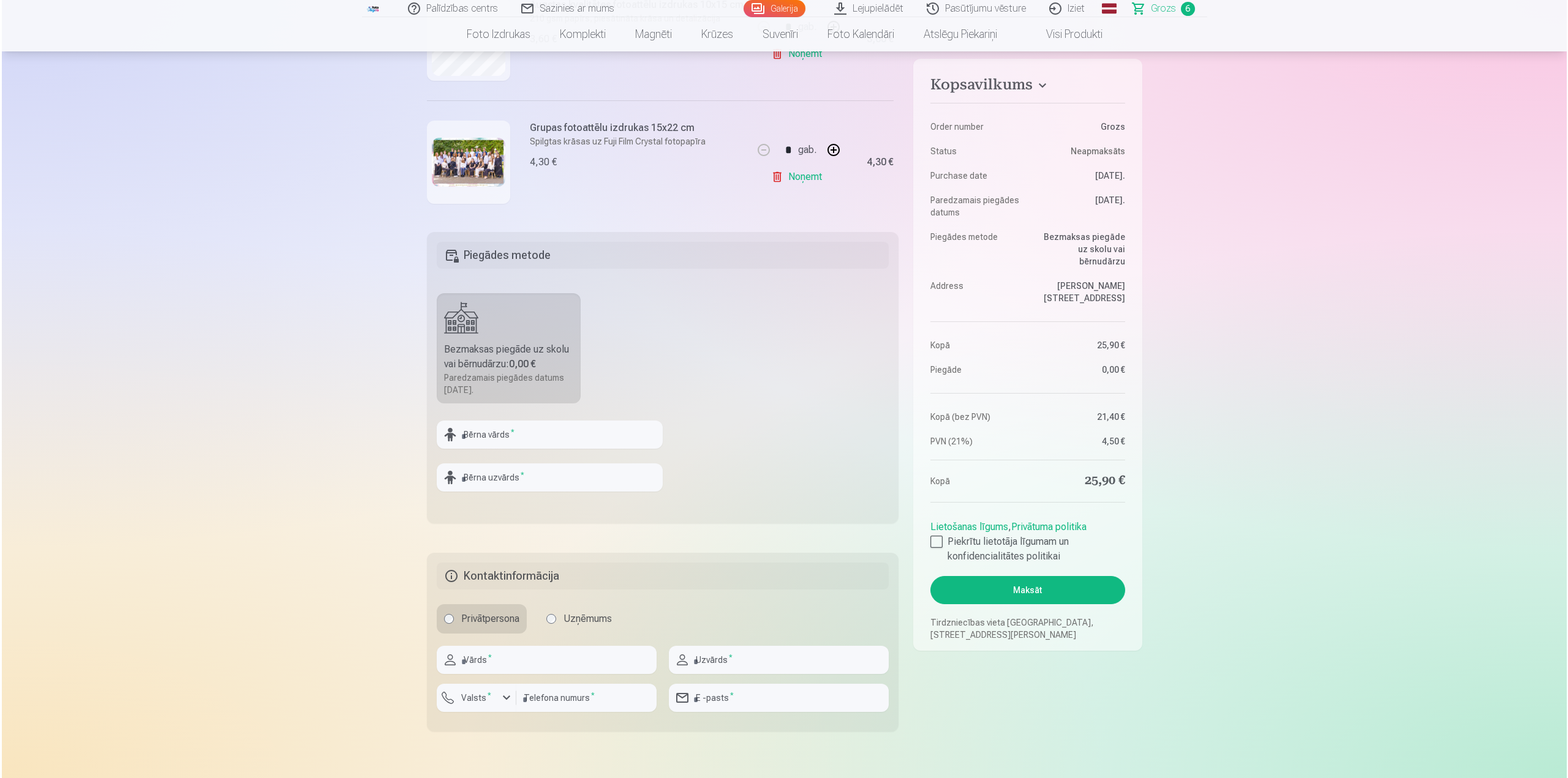
scroll to position [367, 0]
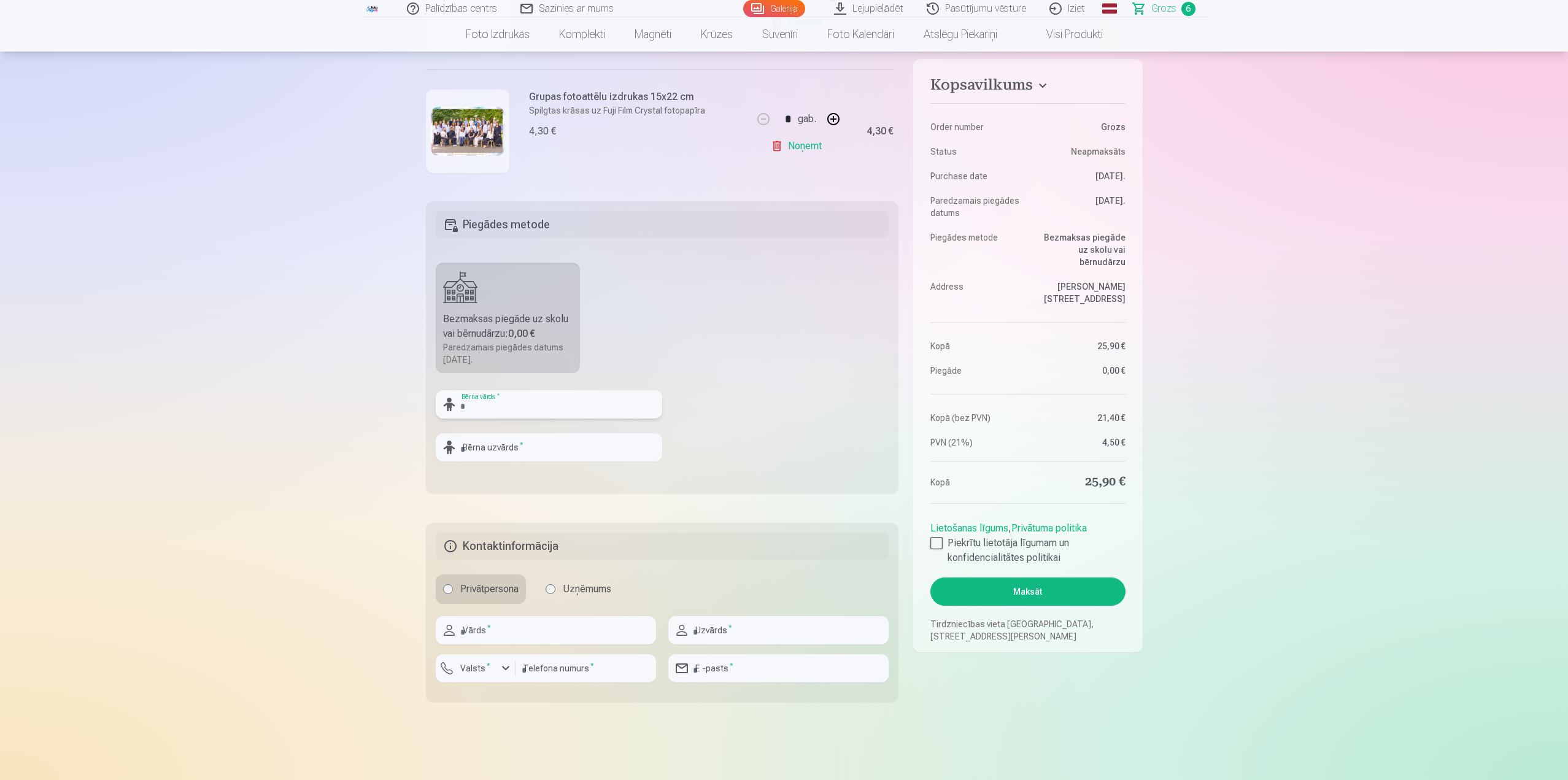
click at [497, 403] on input "text" at bounding box center [549, 404] width 227 height 28
type input "******"
type input "*******"
click at [510, 635] on input "text" at bounding box center [545, 630] width 221 height 28
type input "*******"
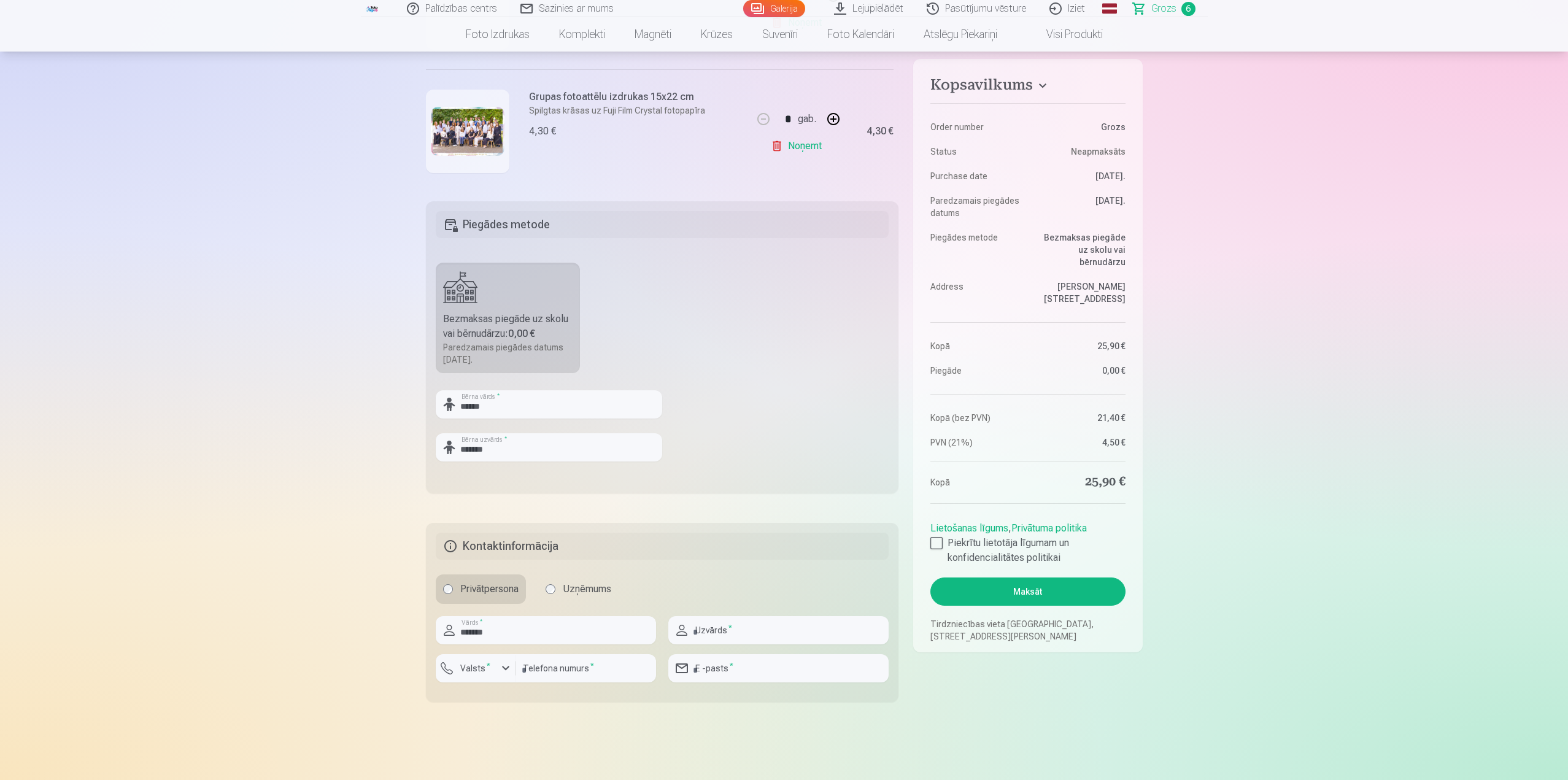
type input "*******"
type input "********"
click at [492, 666] on label "Valsts *" at bounding box center [475, 668] width 40 height 12
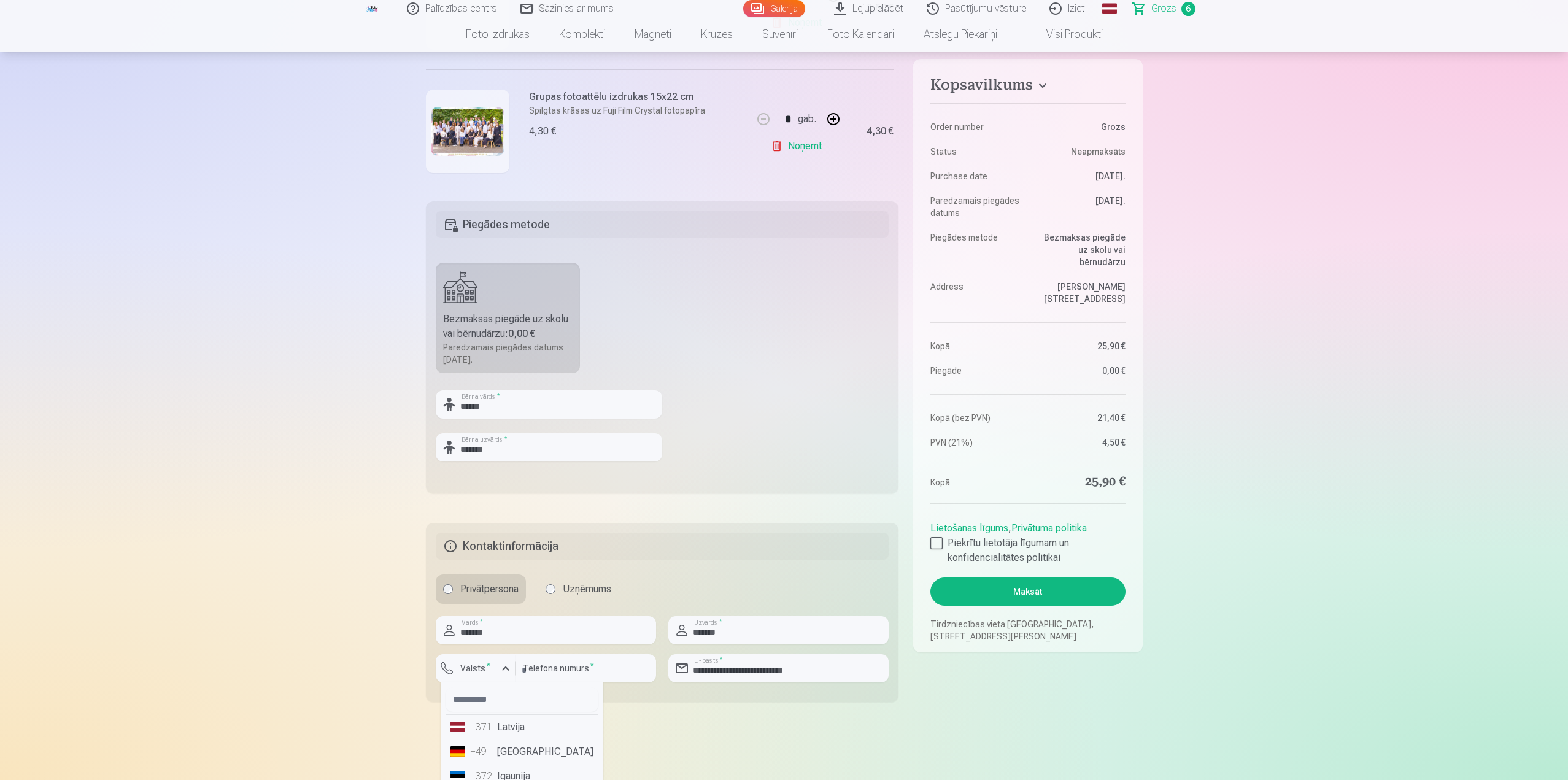
click at [493, 726] on div "+371" at bounding box center [482, 727] width 25 height 14
click at [796, 667] on input "**********" at bounding box center [778, 668] width 221 height 28
type input "**********"
click at [1027, 582] on button "Maksāt" at bounding box center [1028, 592] width 194 height 28
